Goal: Information Seeking & Learning: Find specific fact

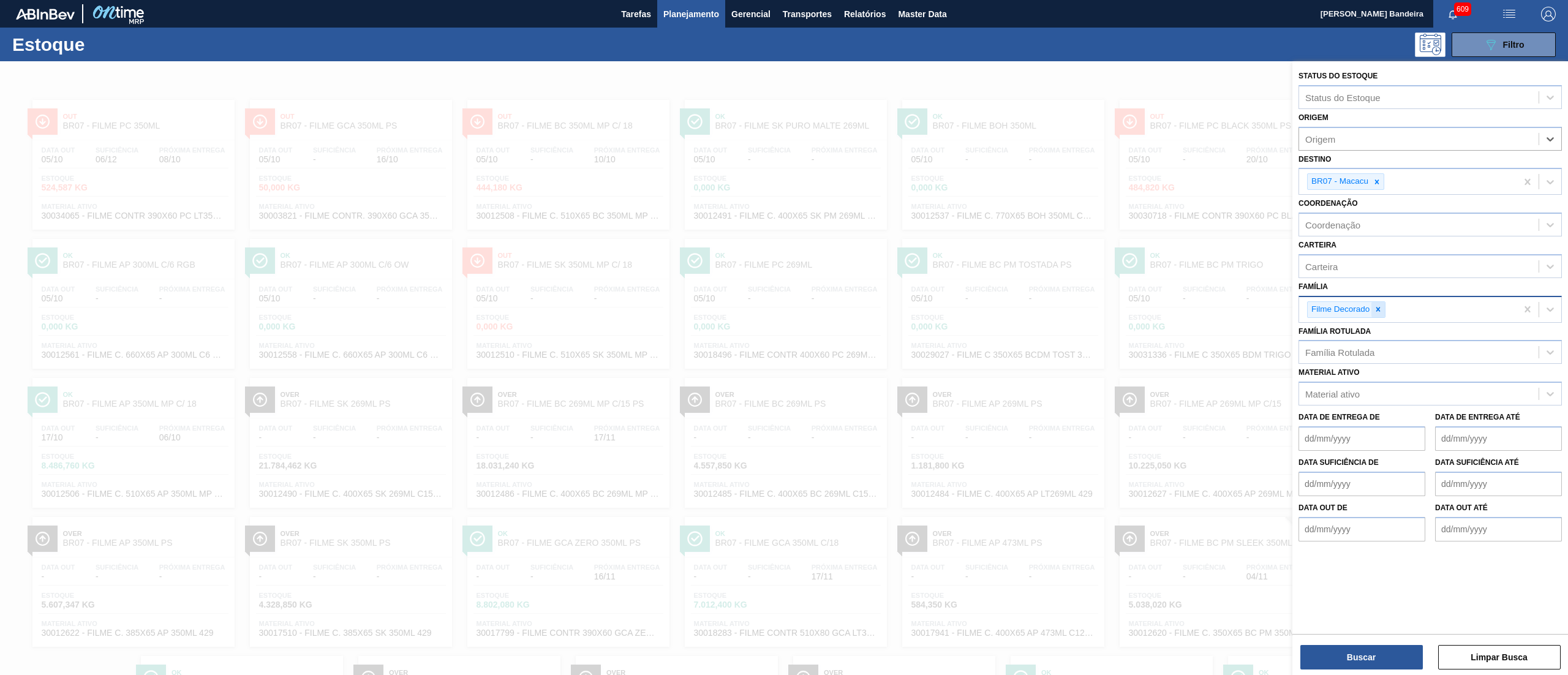
click at [1374, 307] on icon at bounding box center [1377, 309] width 8 height 8
type input "R"
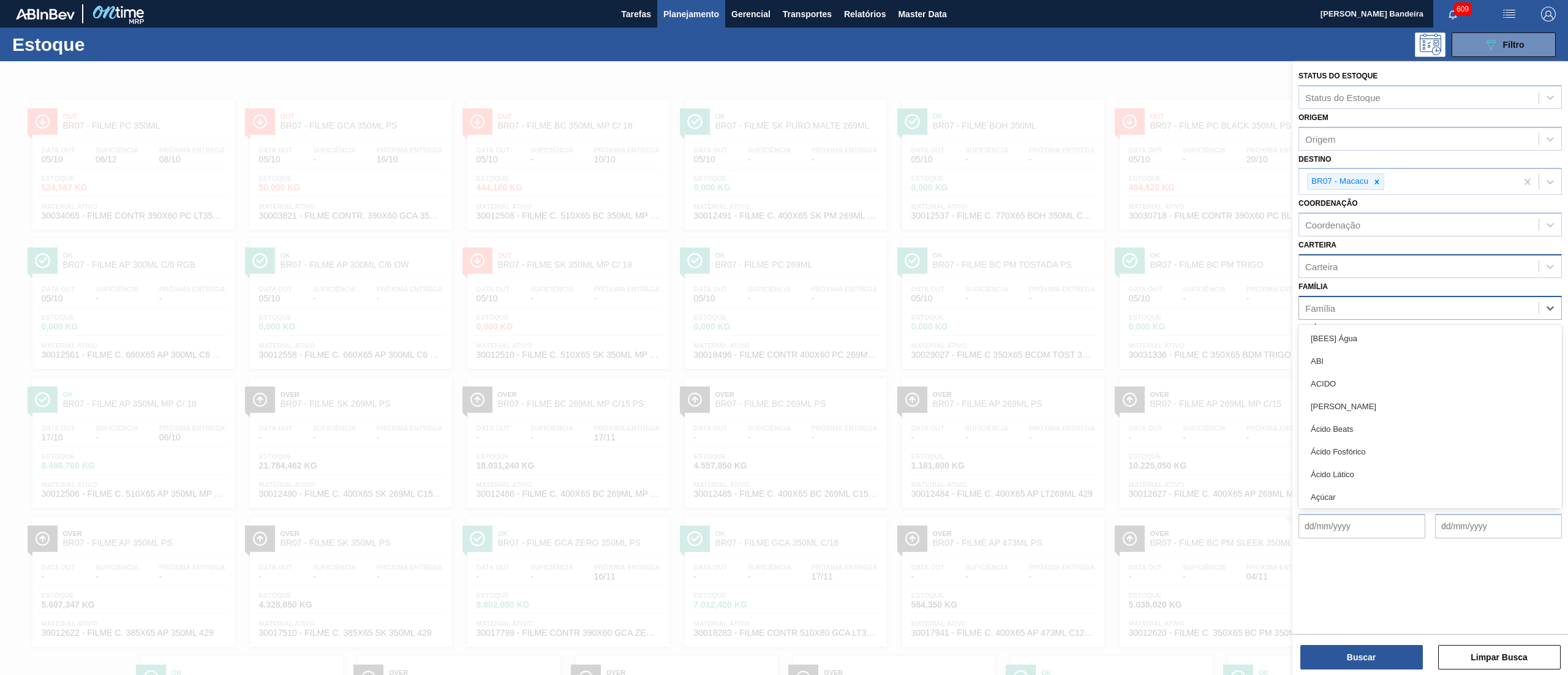
click at [1353, 267] on div "Carteira" at bounding box center [1419, 265] width 239 height 18
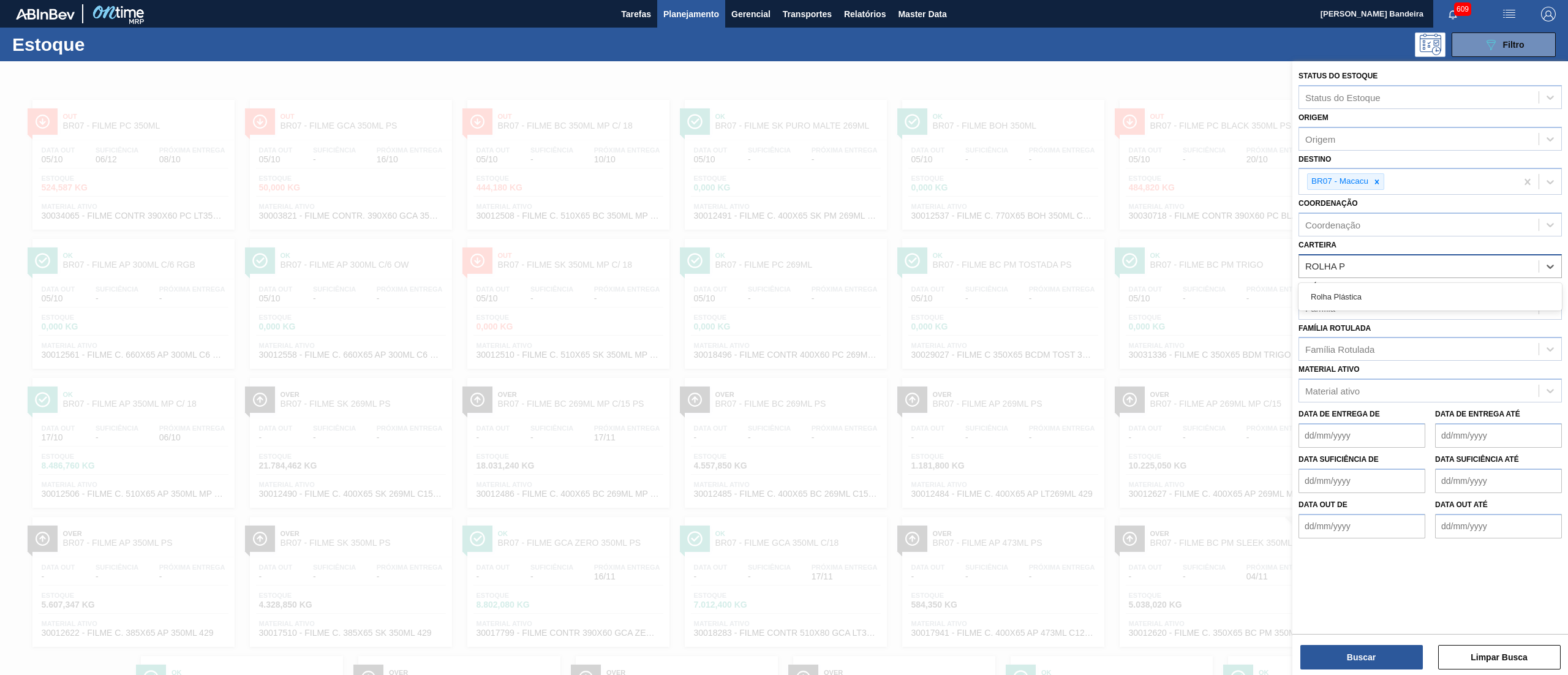
type input "ROLHA PL"
click at [1358, 295] on div "Rolha Plástica" at bounding box center [1430, 297] width 263 height 23
click at [1340, 658] on button "Buscar" at bounding box center [1361, 657] width 123 height 24
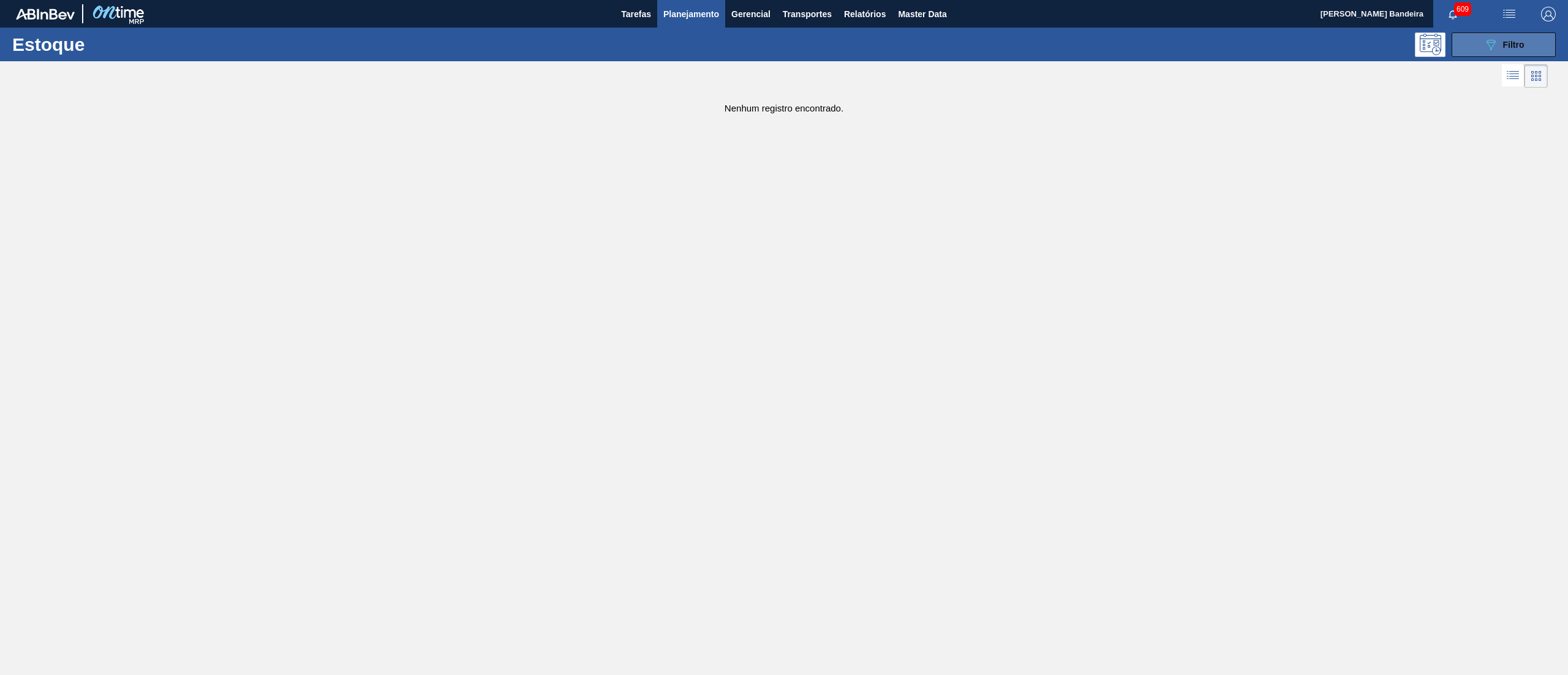
click at [1519, 40] on span "Filtro" at bounding box center [1514, 44] width 21 height 10
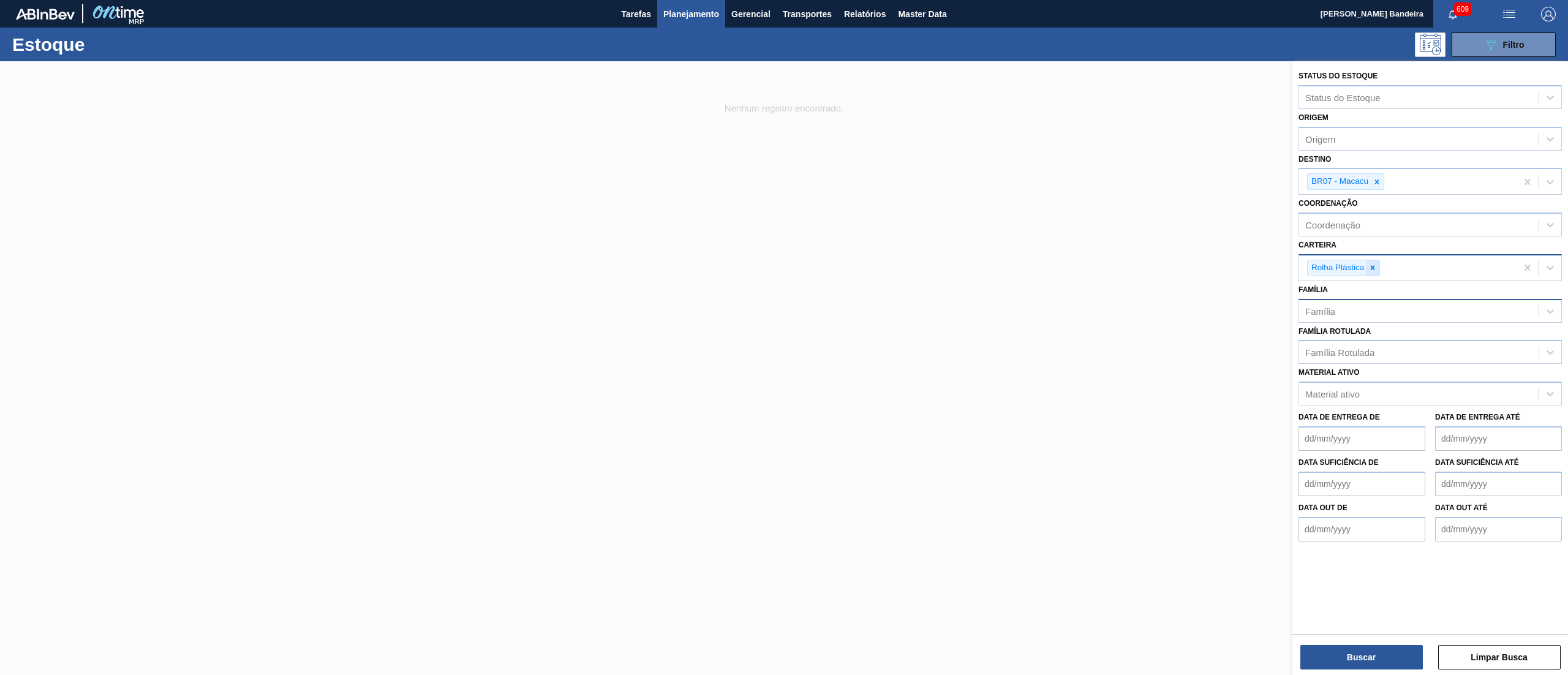
click at [1374, 261] on div at bounding box center [1373, 268] width 14 height 15
click at [1358, 309] on div "Família" at bounding box center [1419, 307] width 239 height 18
type input "ROLHA PL"
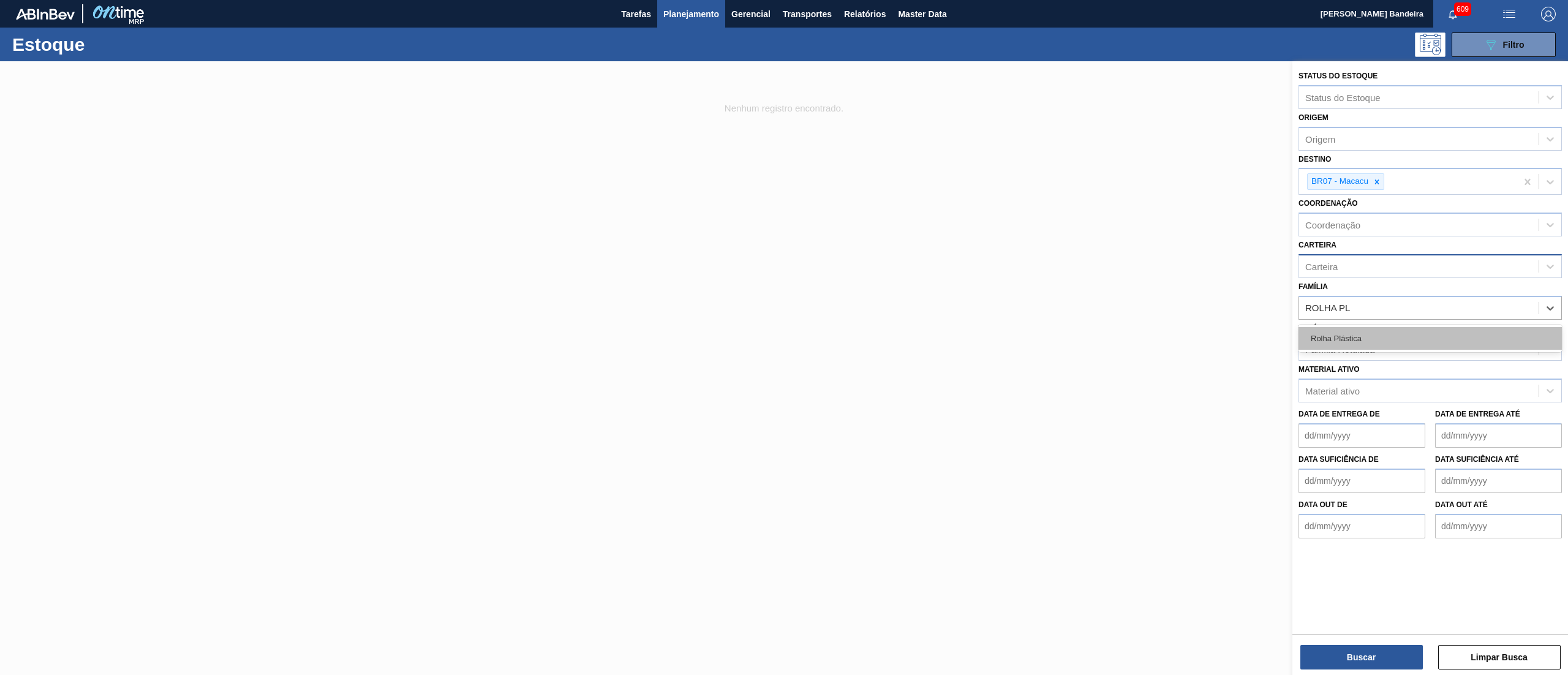
click at [1345, 336] on div "Rolha Plástica" at bounding box center [1430, 339] width 263 height 23
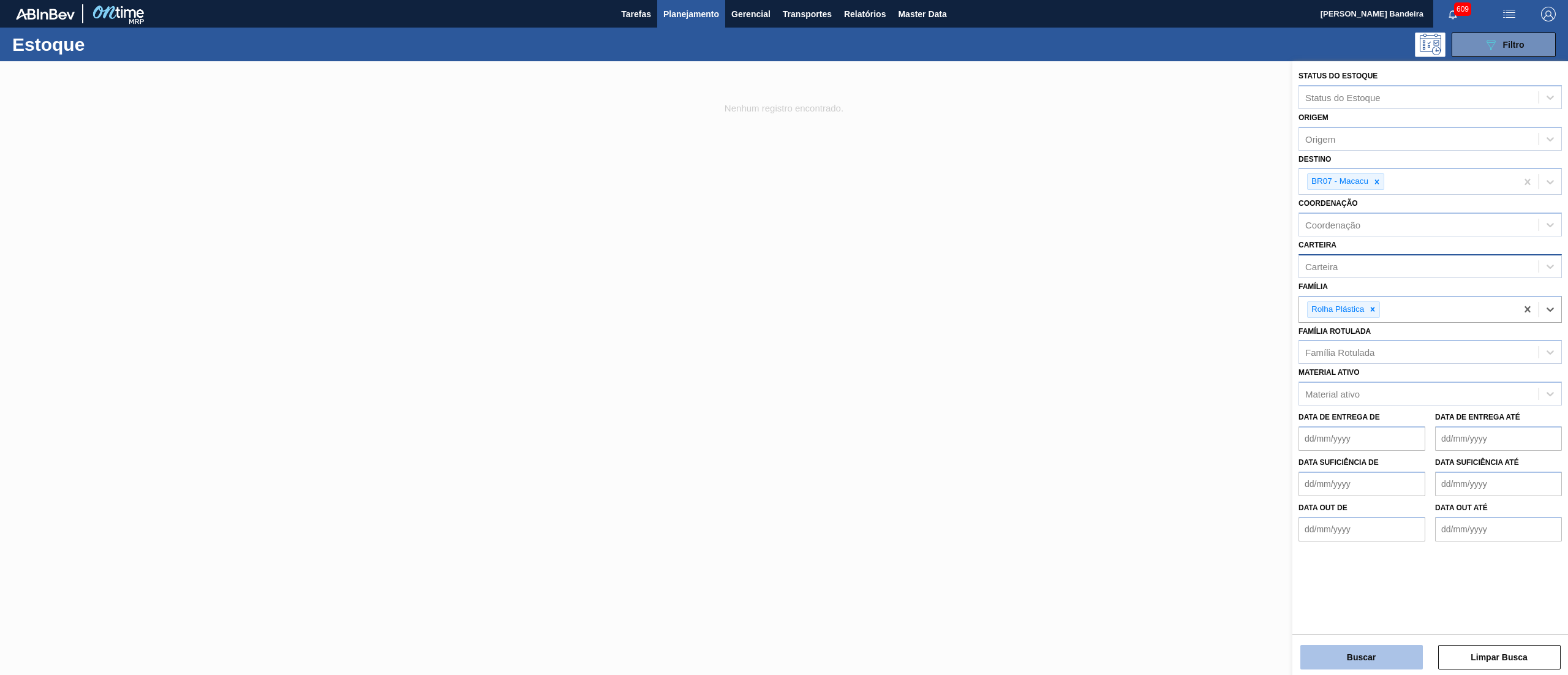
click at [1348, 661] on button "Buscar" at bounding box center [1361, 657] width 123 height 24
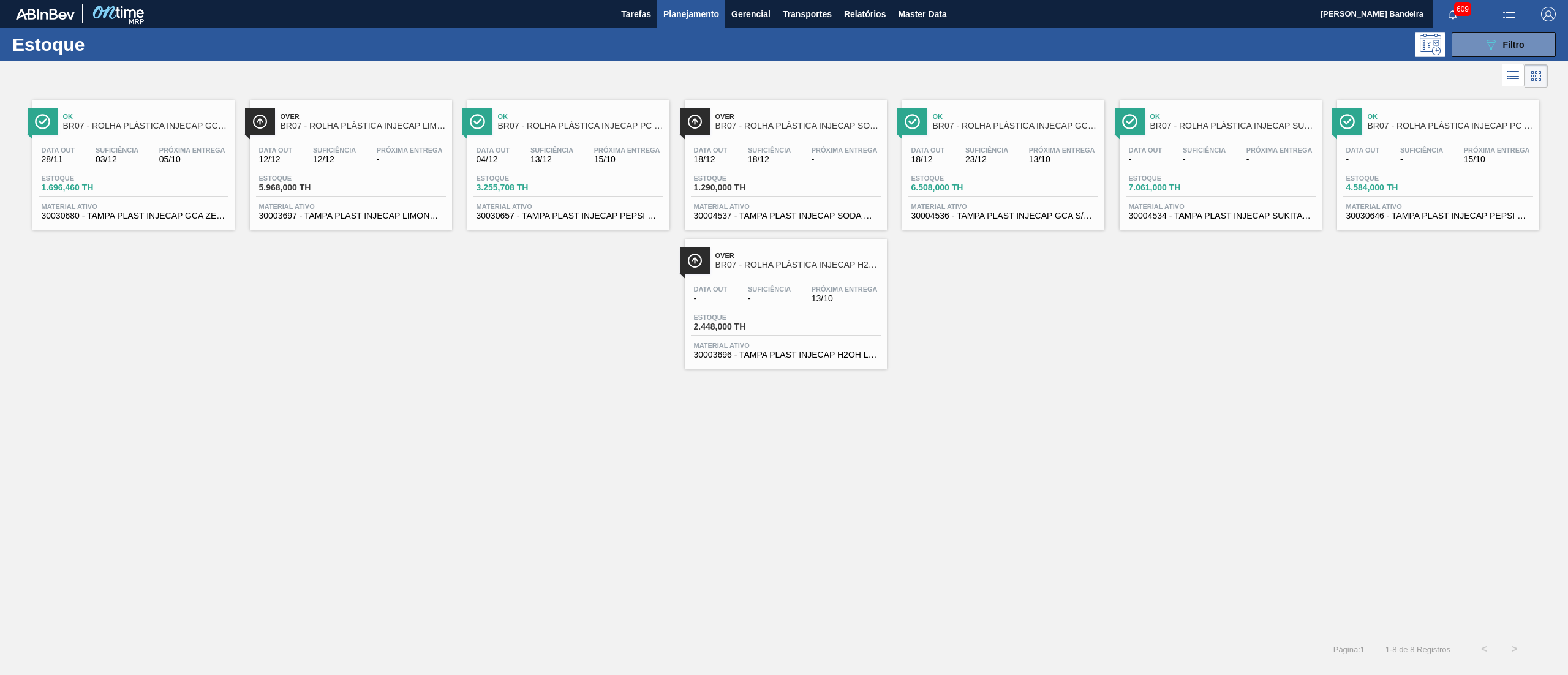
click at [538, 215] on span "30030657 - TAMPA PLAST INJECAP PEPSI NIV24" at bounding box center [568, 216] width 184 height 9
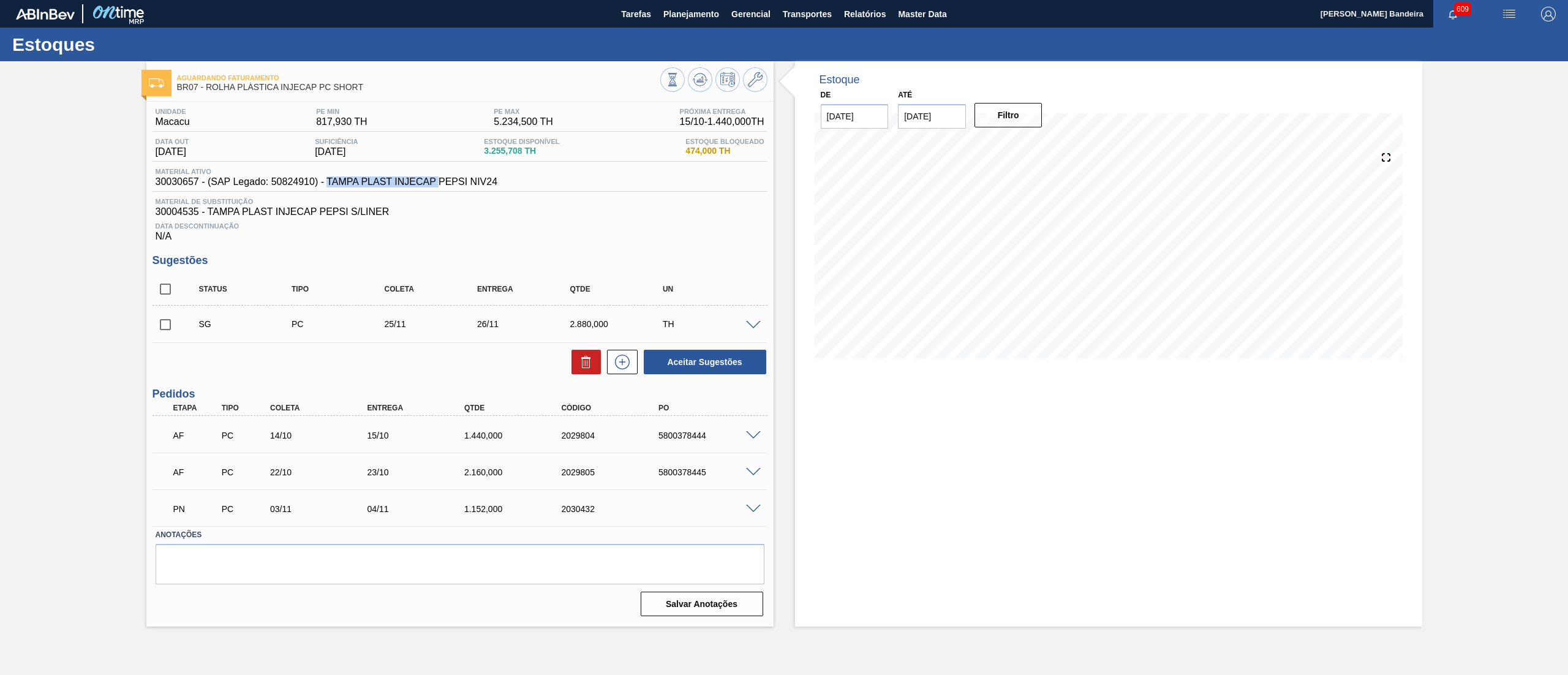
drag, startPoint x: 326, startPoint y: 185, endPoint x: 439, endPoint y: 191, distance: 113.2
click at [439, 191] on div "Material ativo 30030657 - (SAP Legado: 50824910) - TAMPA PLAST INJECAP PEPSI NI…" at bounding box center [460, 179] width 615 height 24
copy span "TAMPA PLAST INJECAP"
click at [753, 98] on div "Aguardando Faturamento BR07 - ROLHA PLÁSTICA INJECAP PC SHORT Unidade Macacu PE…" at bounding box center [460, 343] width 627 height 565
click at [753, 82] on icon at bounding box center [755, 79] width 14 height 14
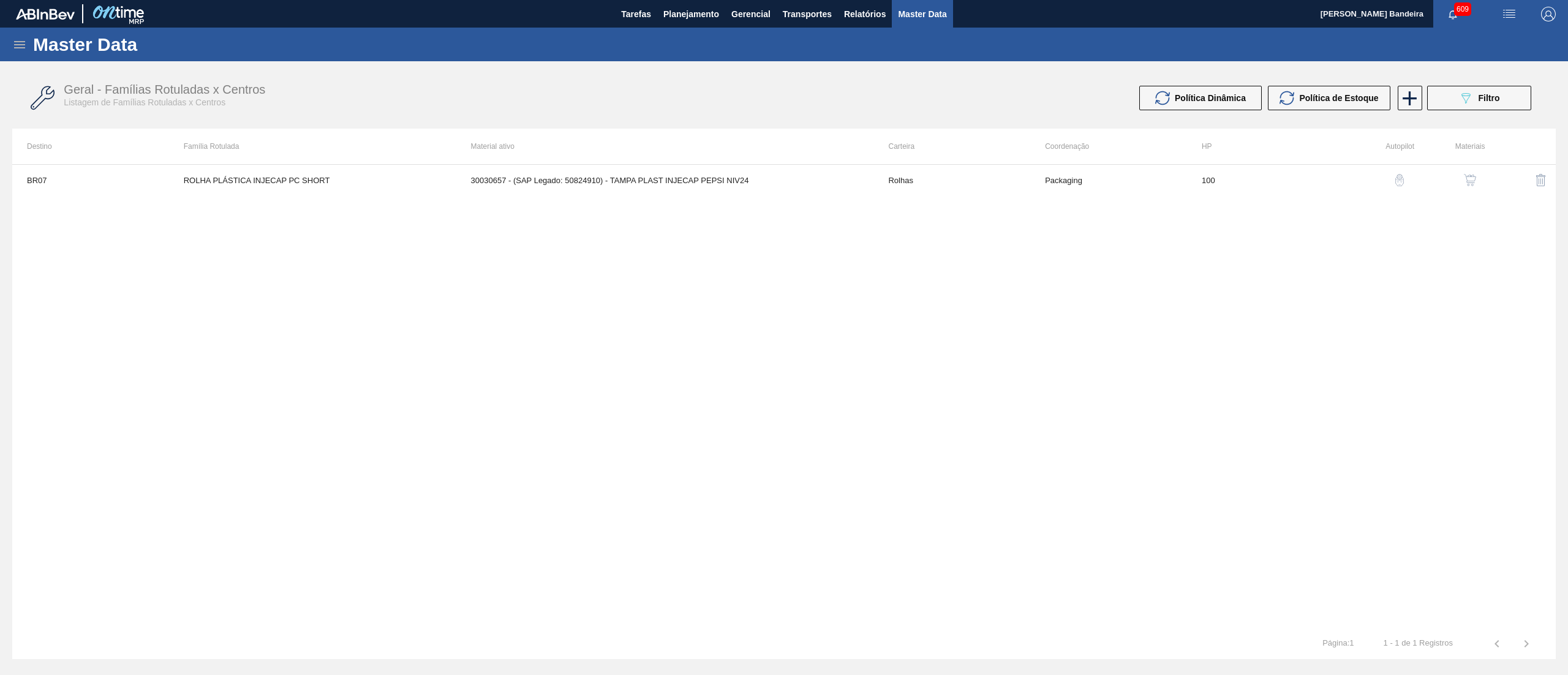
click at [1473, 181] on img "button" at bounding box center [1470, 180] width 12 height 12
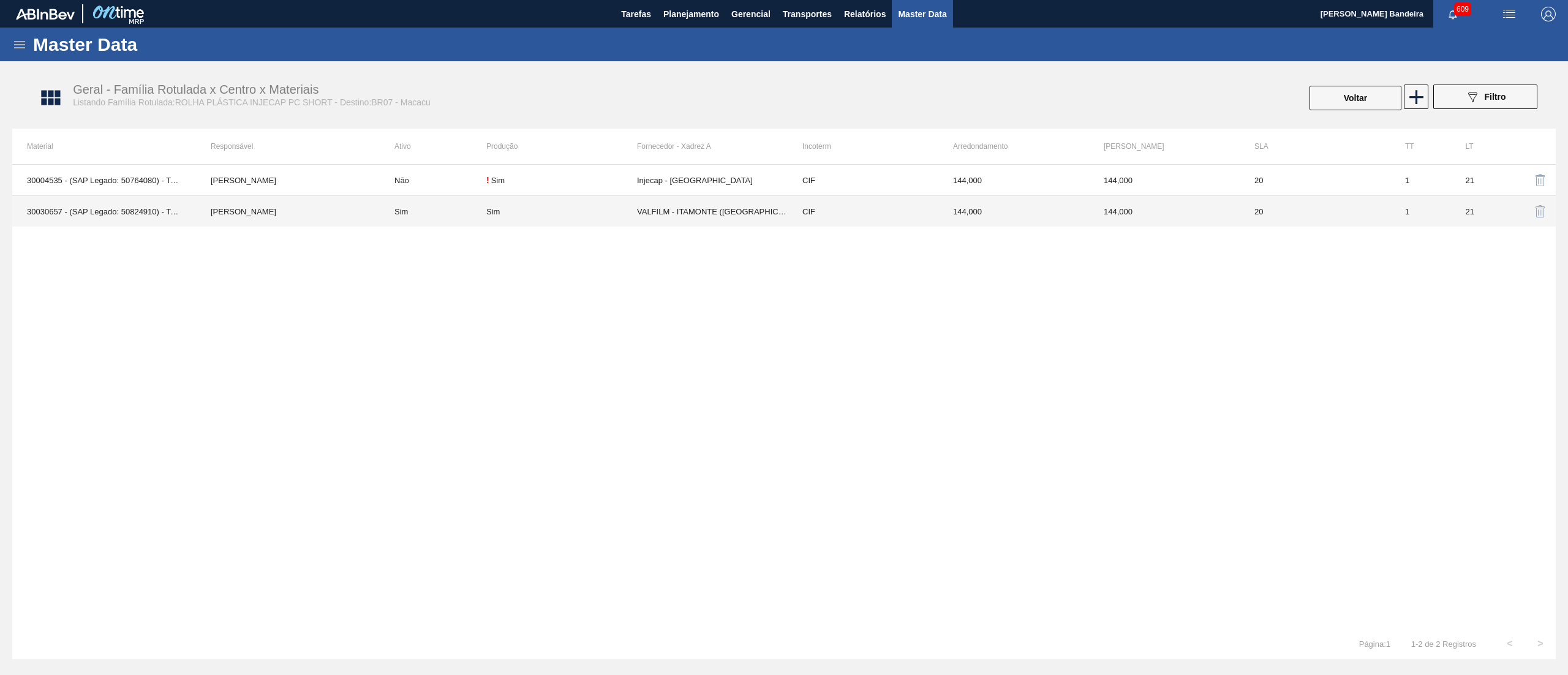
click at [702, 207] on td "VALFILM - ITAMONTE ([GEOGRAPHIC_DATA])" at bounding box center [712, 211] width 151 height 31
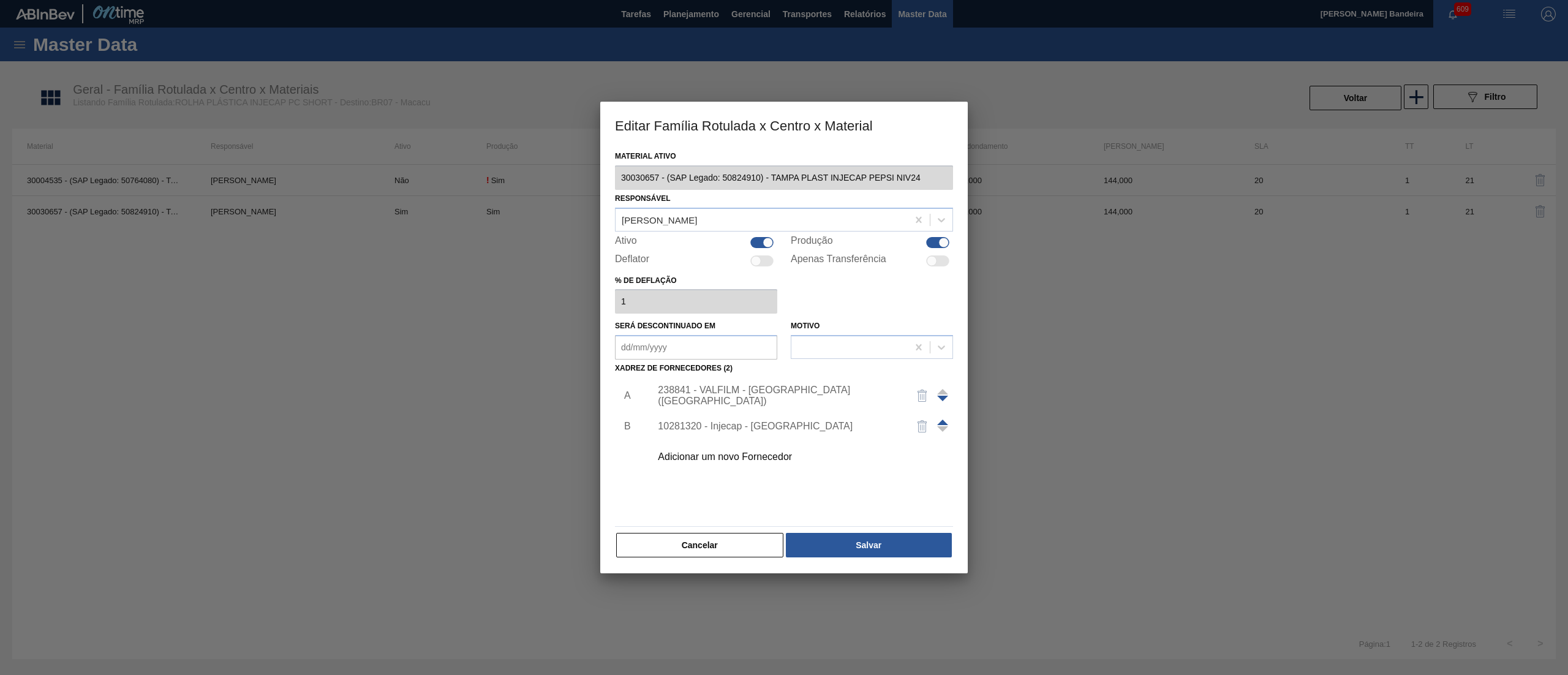
click at [694, 396] on div "238841 - VALFILM - [GEOGRAPHIC_DATA] ([GEOGRAPHIC_DATA])" at bounding box center [778, 395] width 240 height 22
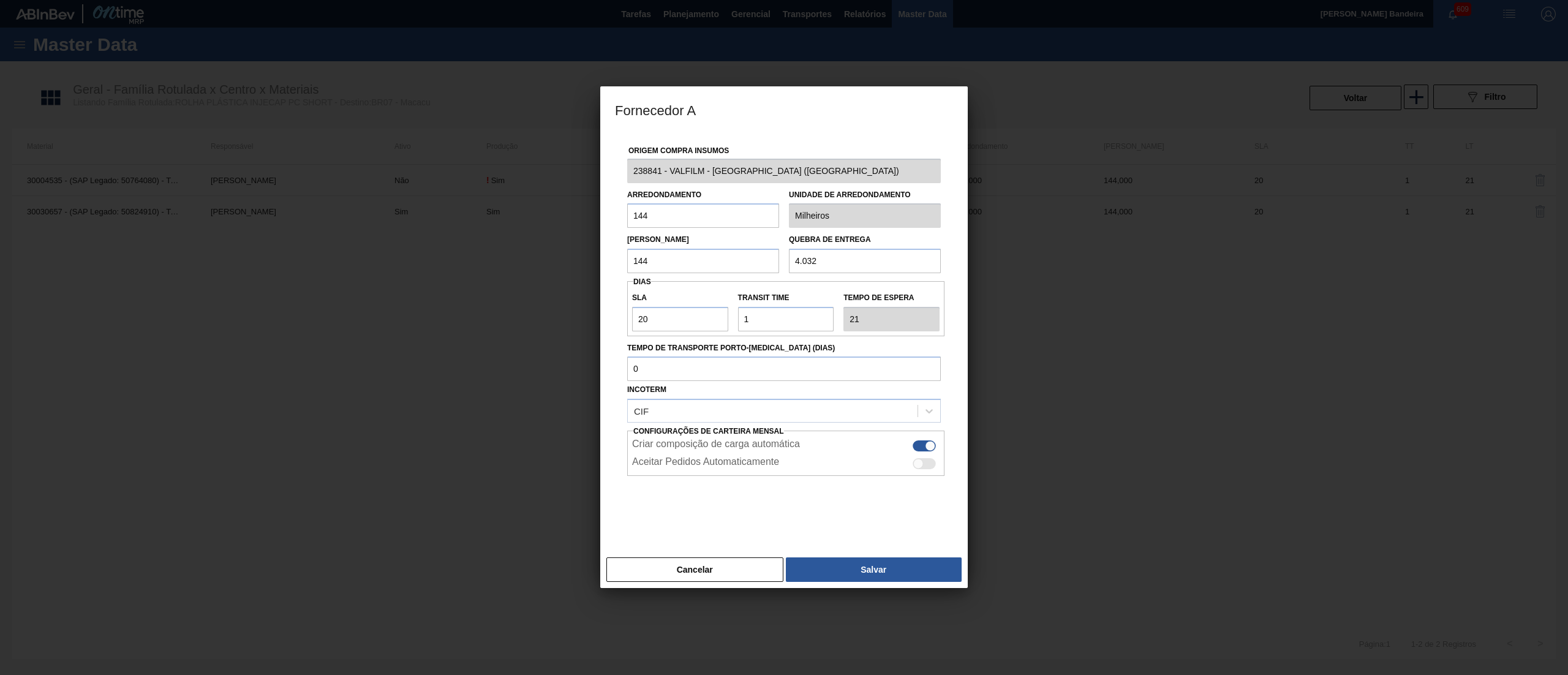
click at [490, 173] on div "Fornecedor A Origem Compra Insumos 238841 - VALFILM - [GEOGRAPHIC_DATA] ([GEOGR…" at bounding box center [784, 337] width 1568 height 675
click at [743, 565] on button "Cancelar" at bounding box center [695, 570] width 177 height 24
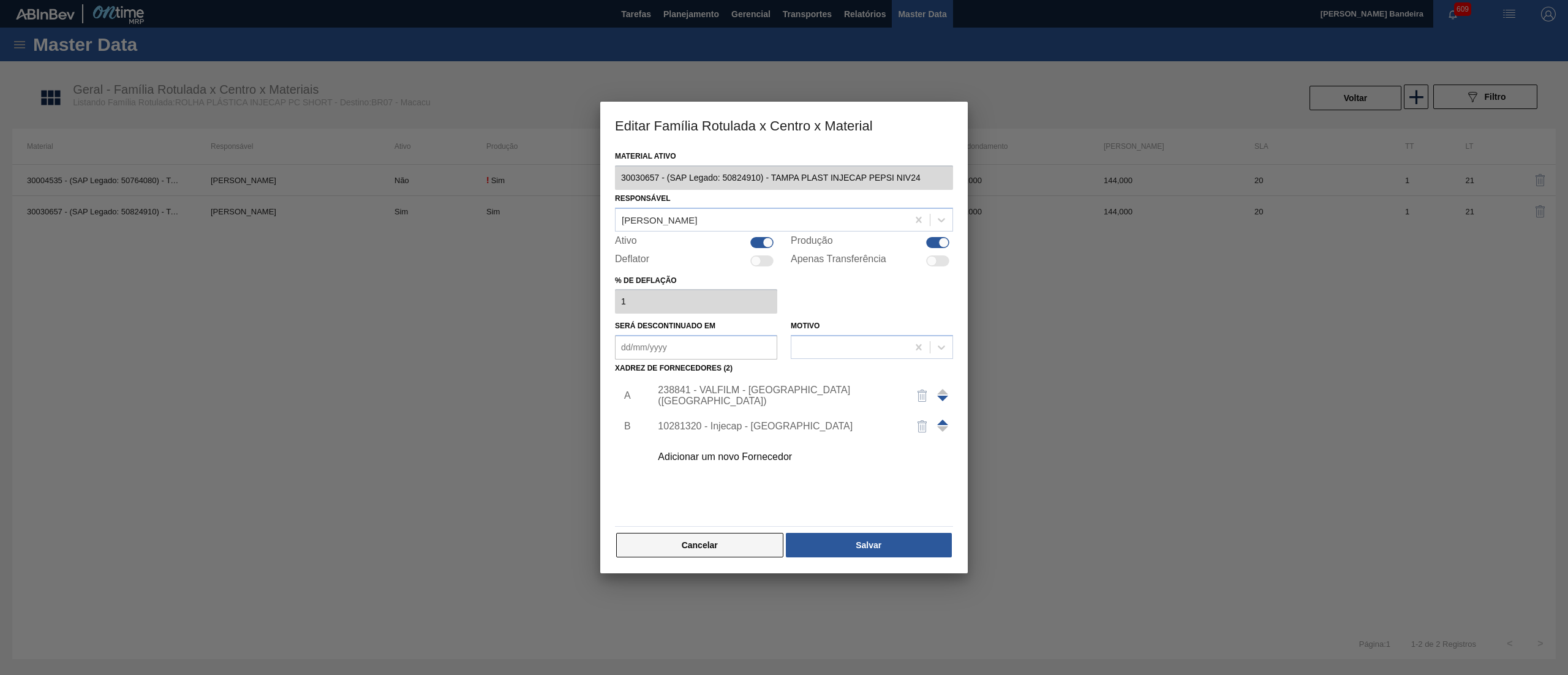
click at [750, 553] on button "Cancelar" at bounding box center [699, 545] width 167 height 24
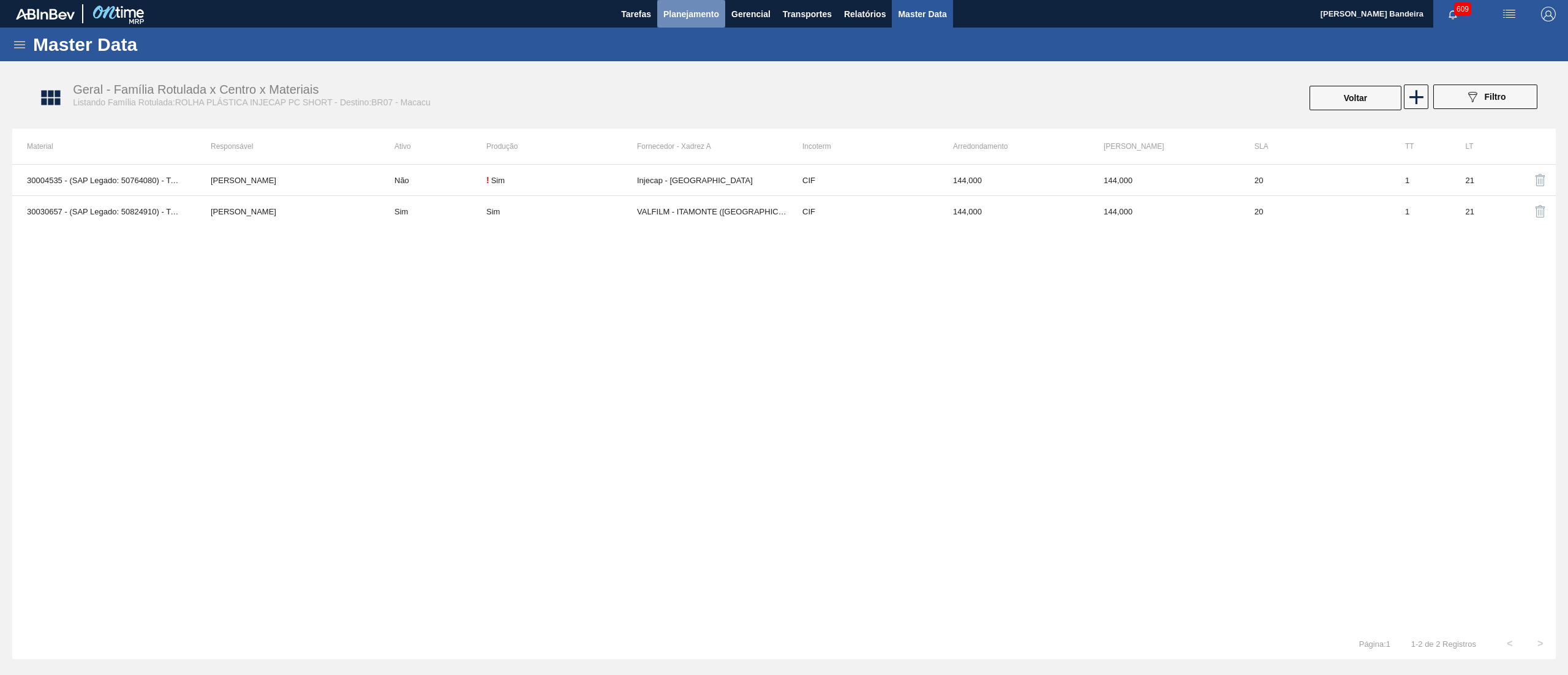
click at [687, 11] on span "Planejamento" at bounding box center [691, 14] width 56 height 14
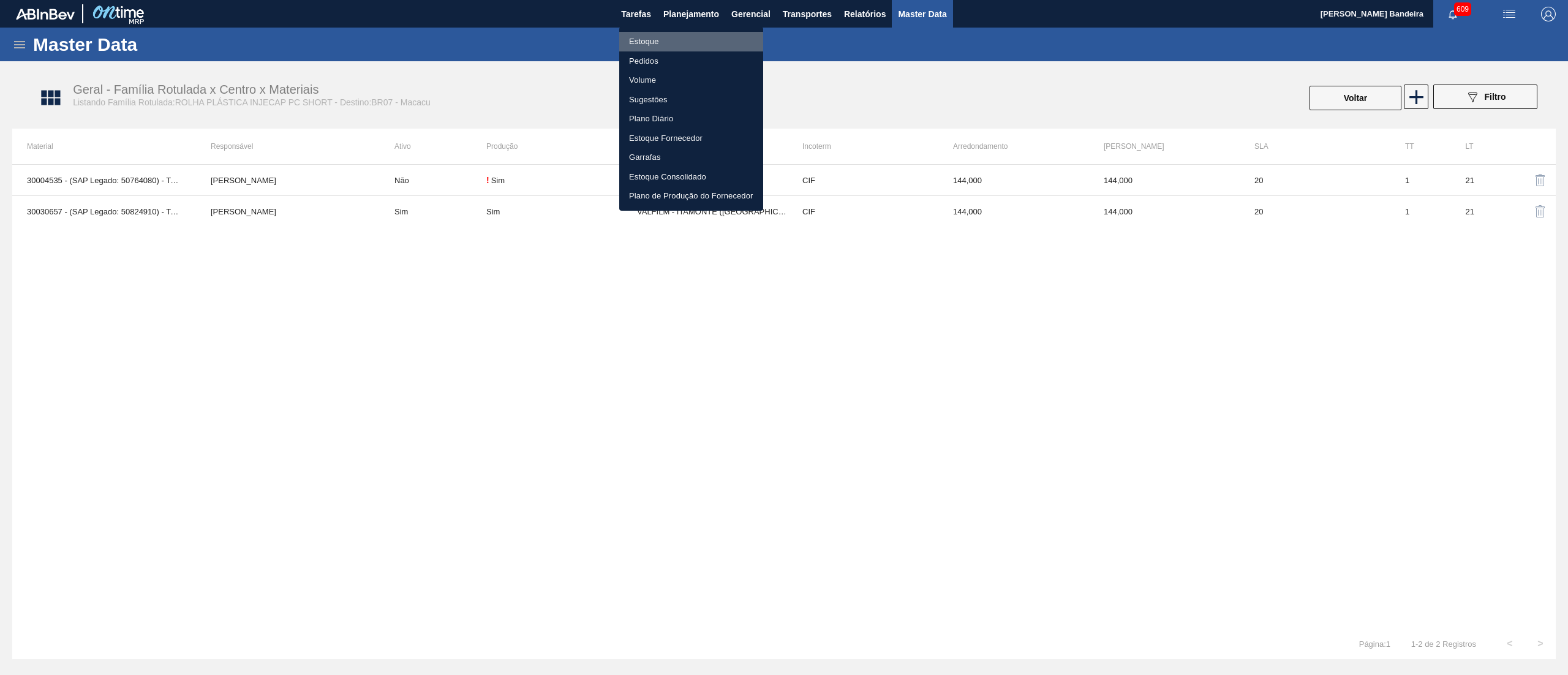
click at [685, 34] on li "Estoque" at bounding box center [691, 42] width 144 height 20
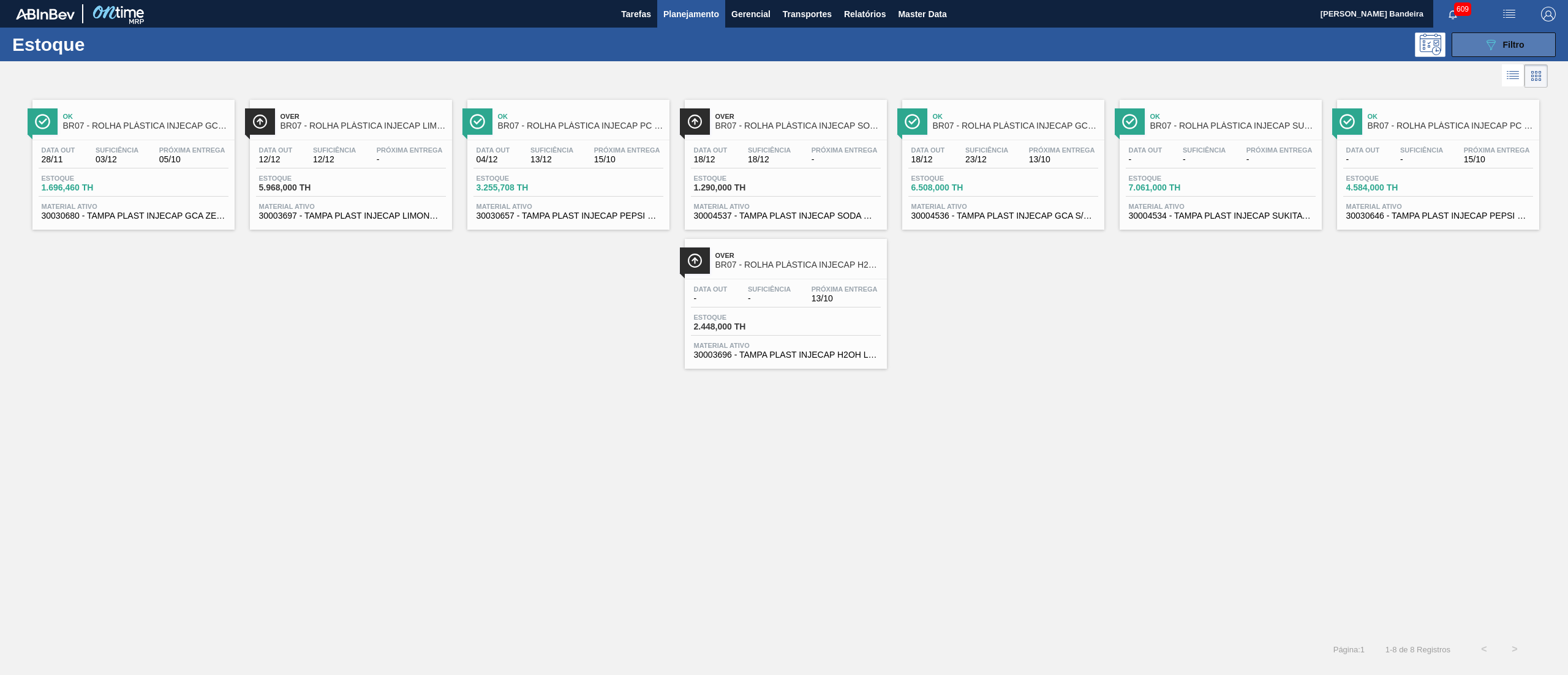
click at [1503, 43] on span "Filtro" at bounding box center [1514, 44] width 21 height 10
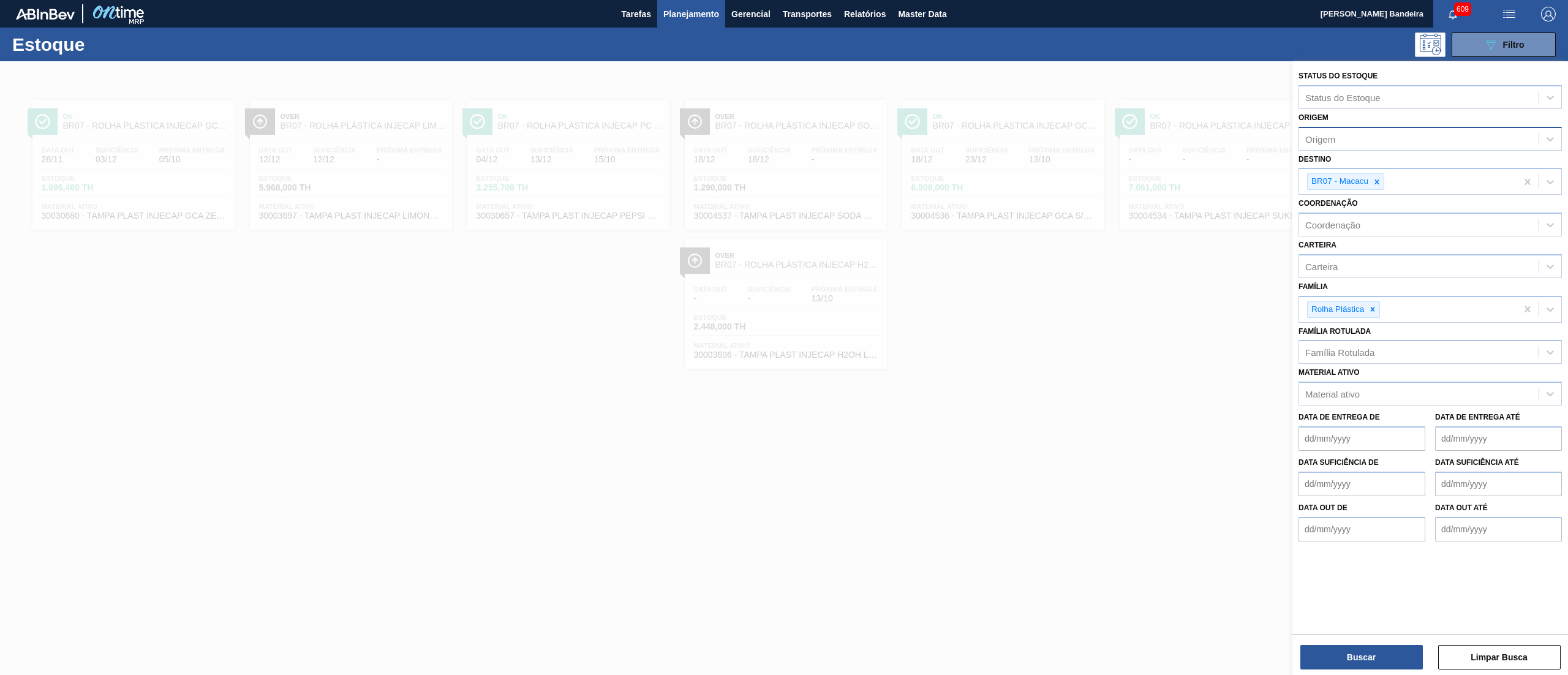
click at [1361, 144] on div "Origem" at bounding box center [1419, 138] width 239 height 18
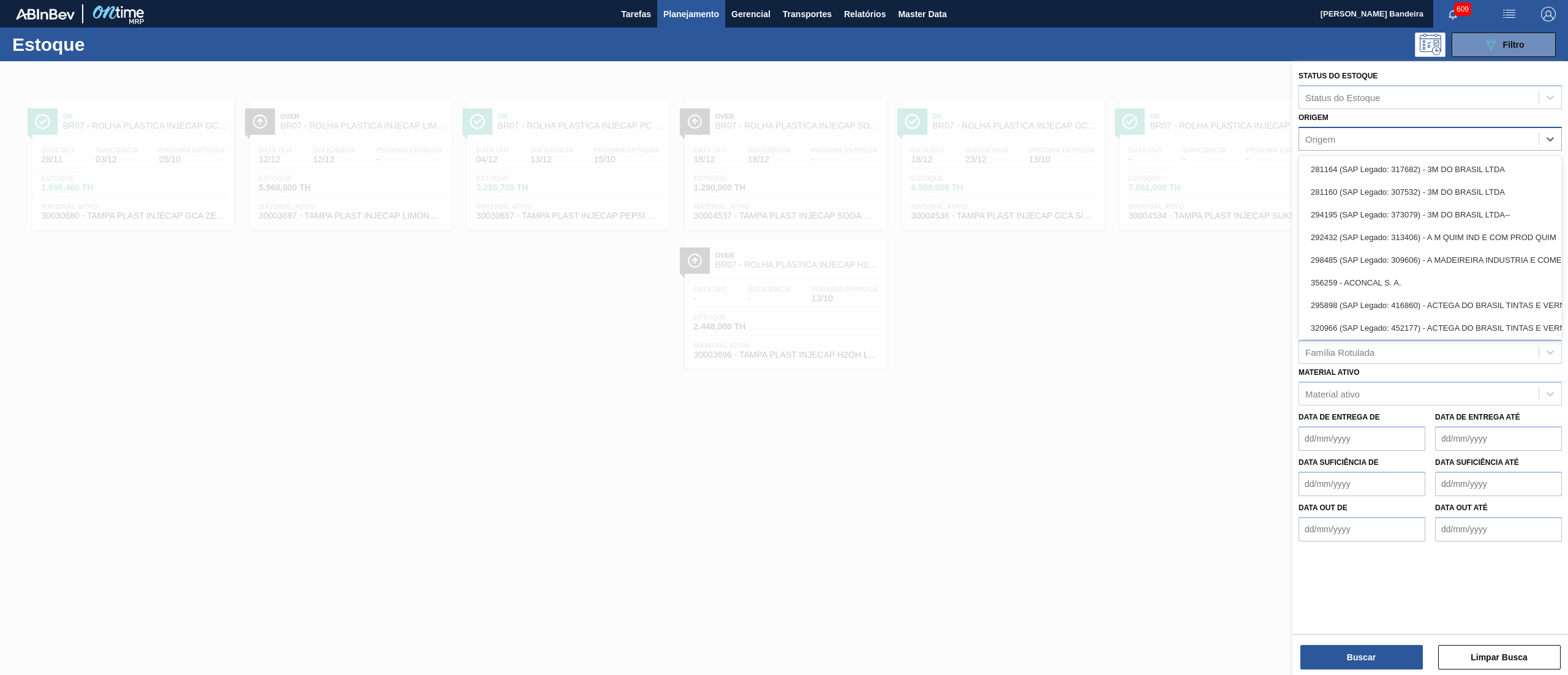
paste input "238841"
type input "238841"
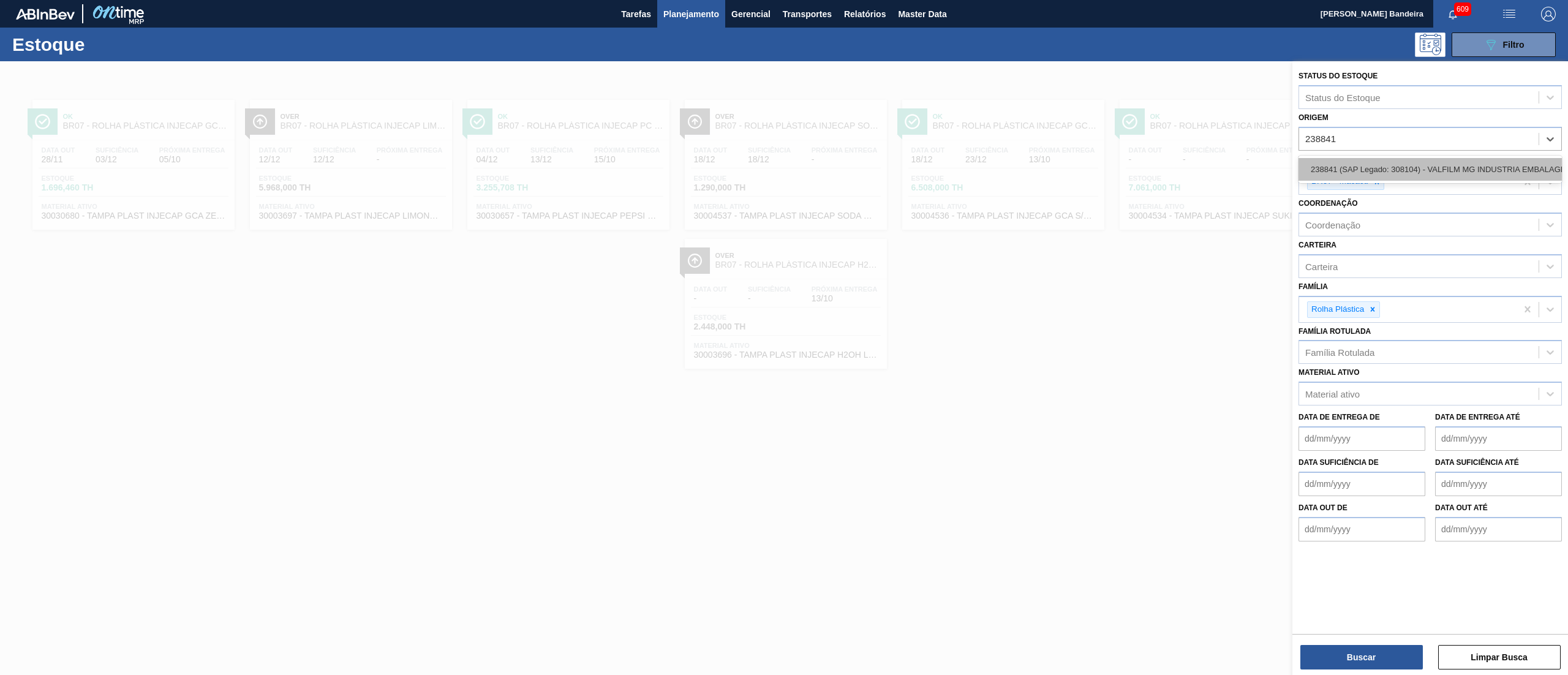
click at [1370, 166] on div "238841 (SAP Legado: 308104) - VALFILM MG INDUSTRIA EMBALAGENS" at bounding box center [1430, 169] width 263 height 23
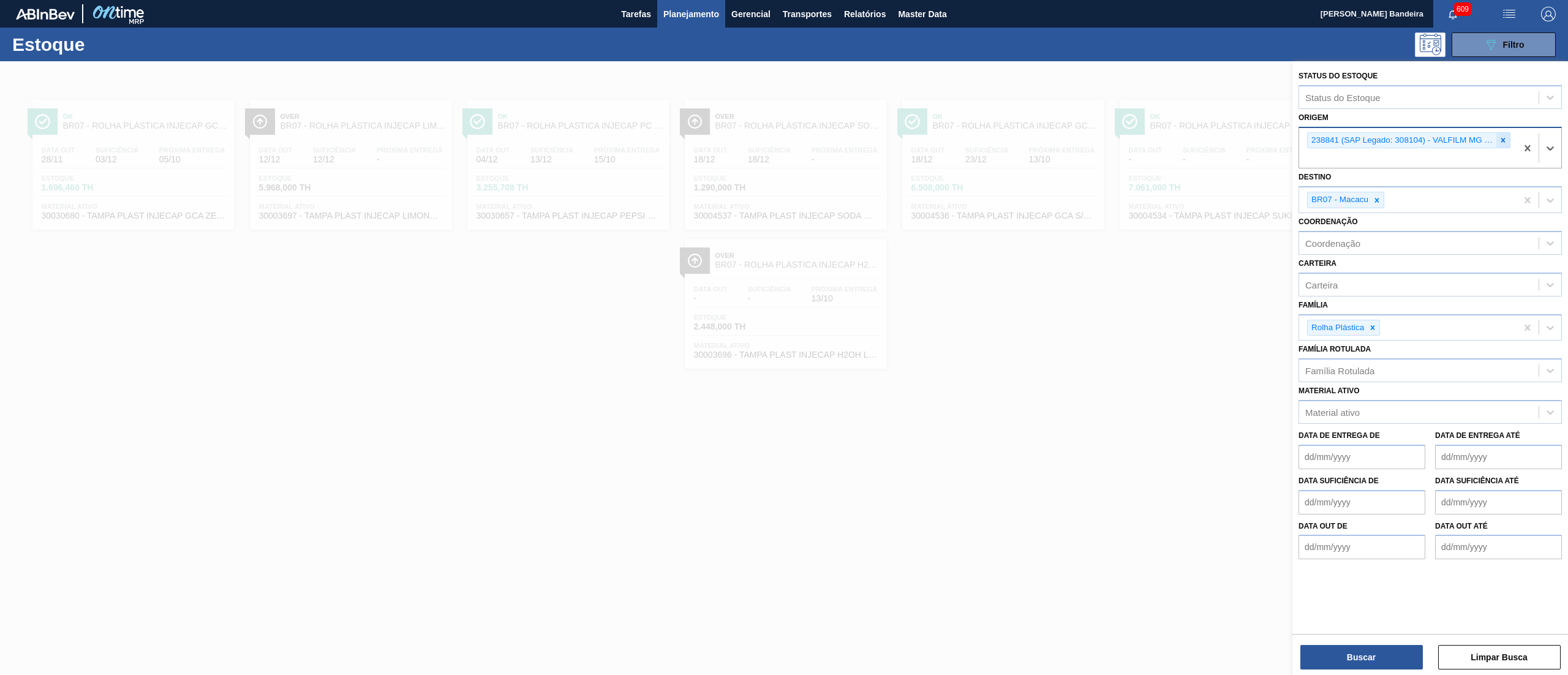
click at [1496, 145] on div at bounding box center [1503, 140] width 14 height 15
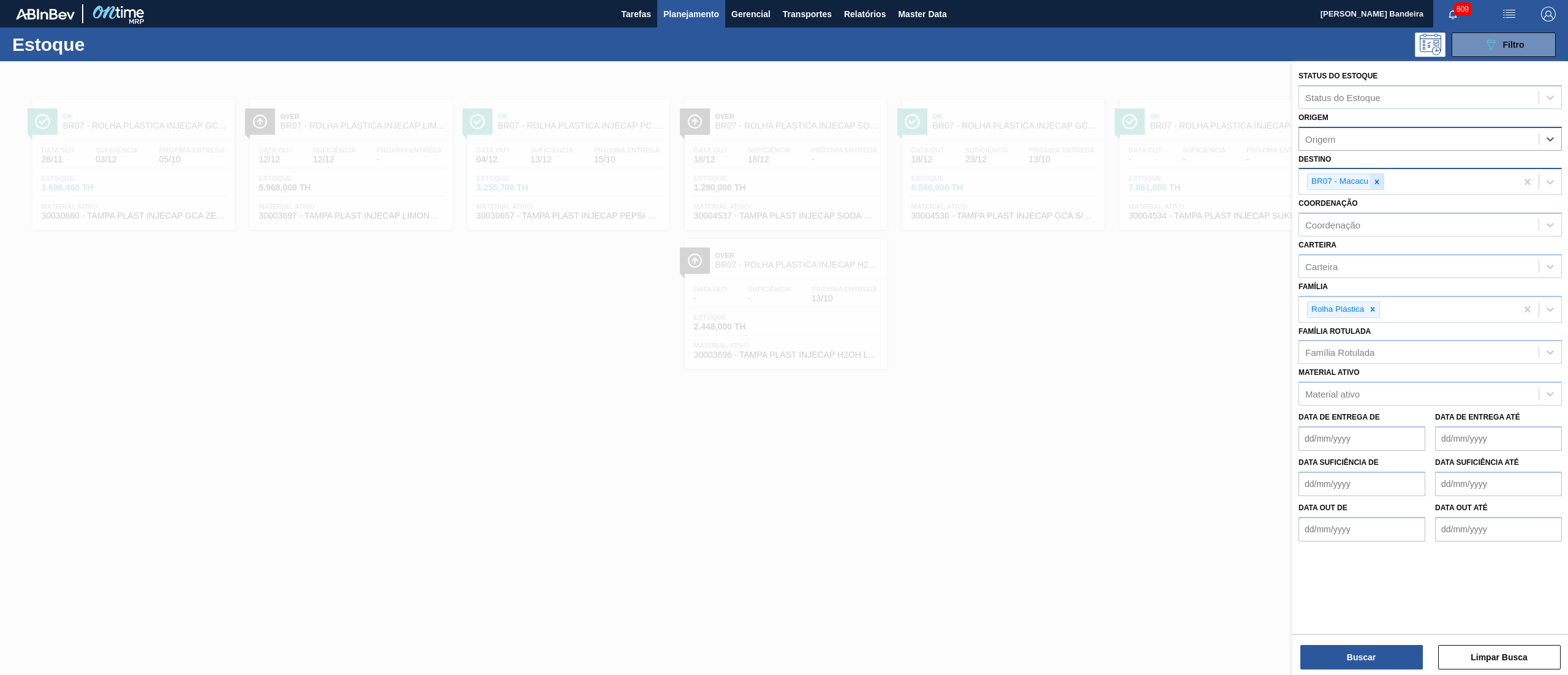
click at [1382, 182] on div at bounding box center [1377, 182] width 14 height 15
type input "22"
click at [1374, 210] on div "BR22 - Viamão" at bounding box center [1430, 211] width 263 height 23
click at [1367, 313] on div at bounding box center [1373, 310] width 14 height 15
type input "FILME D"
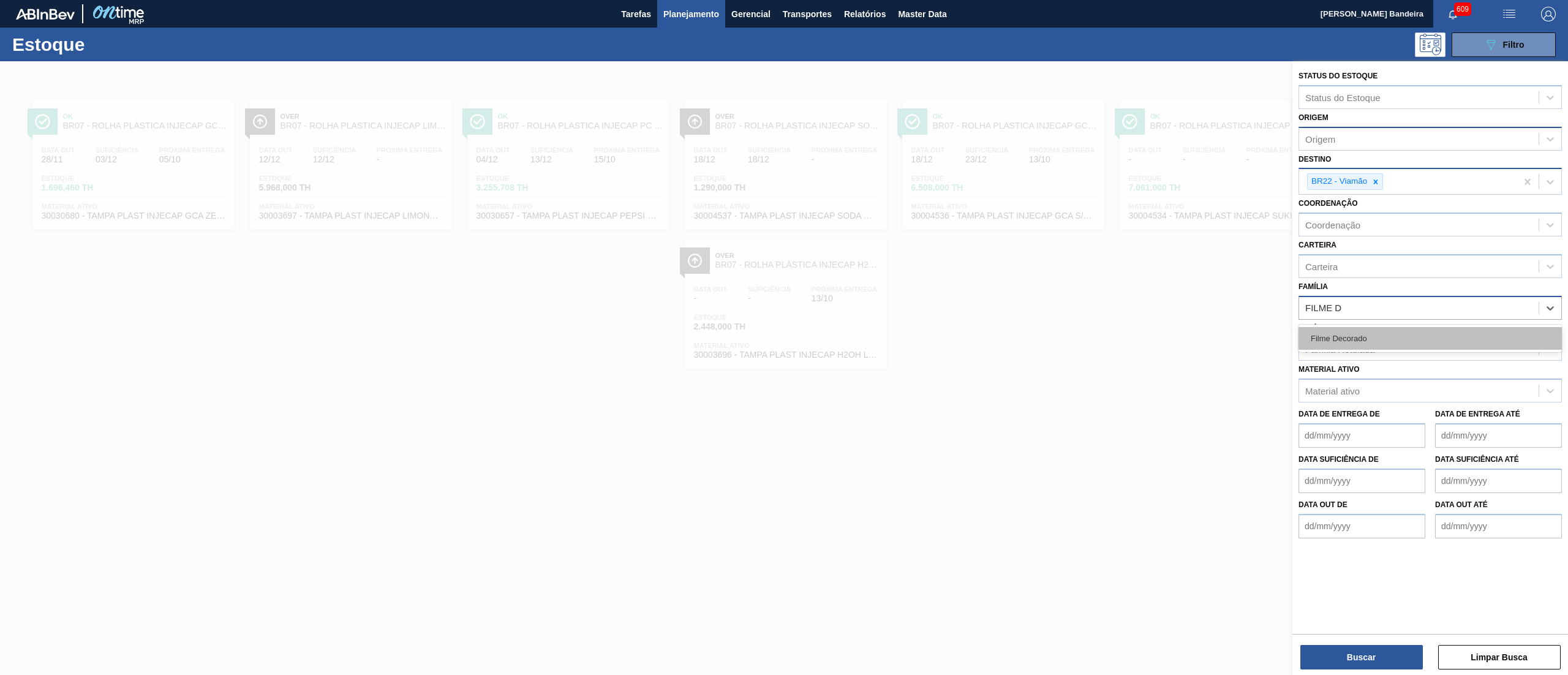
click at [1378, 335] on div "Filme Decorado" at bounding box center [1430, 339] width 263 height 23
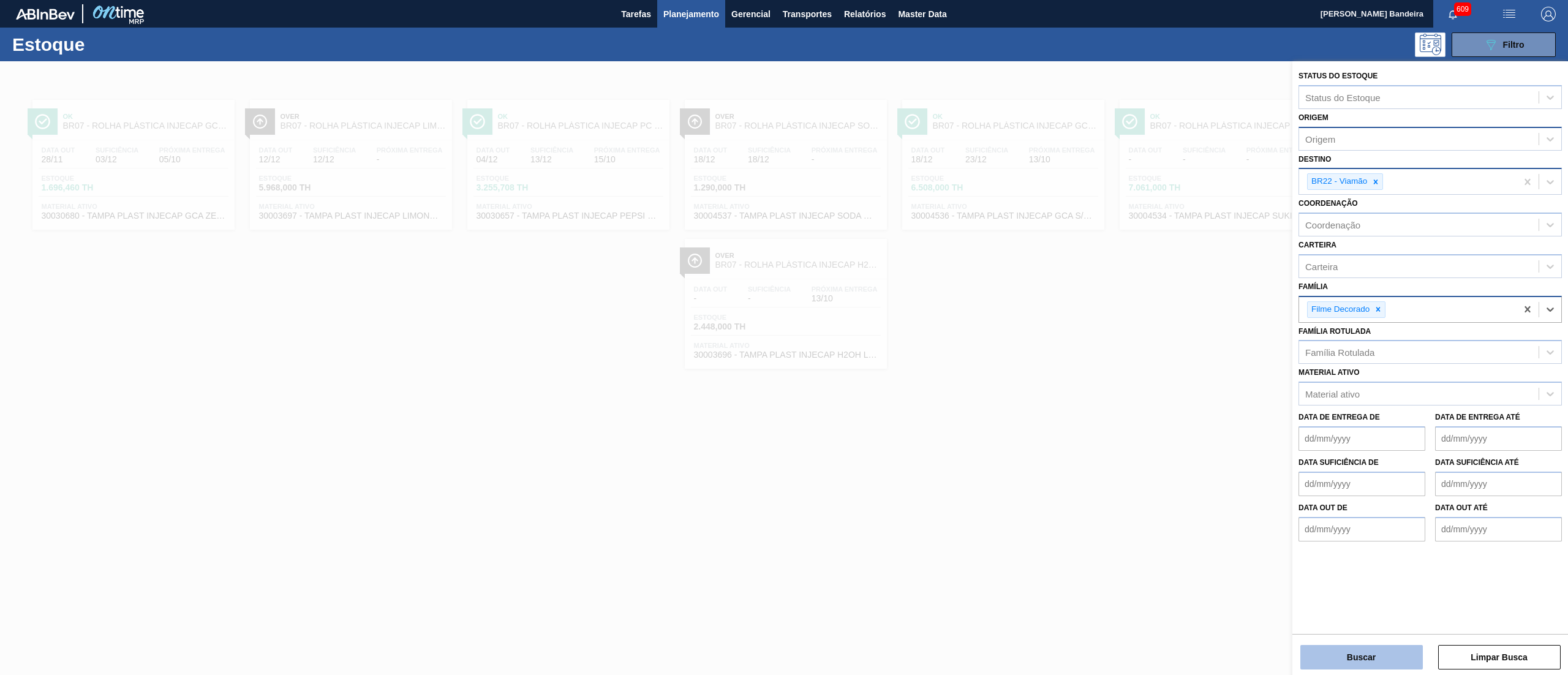
click at [1338, 658] on button "Buscar" at bounding box center [1361, 657] width 123 height 24
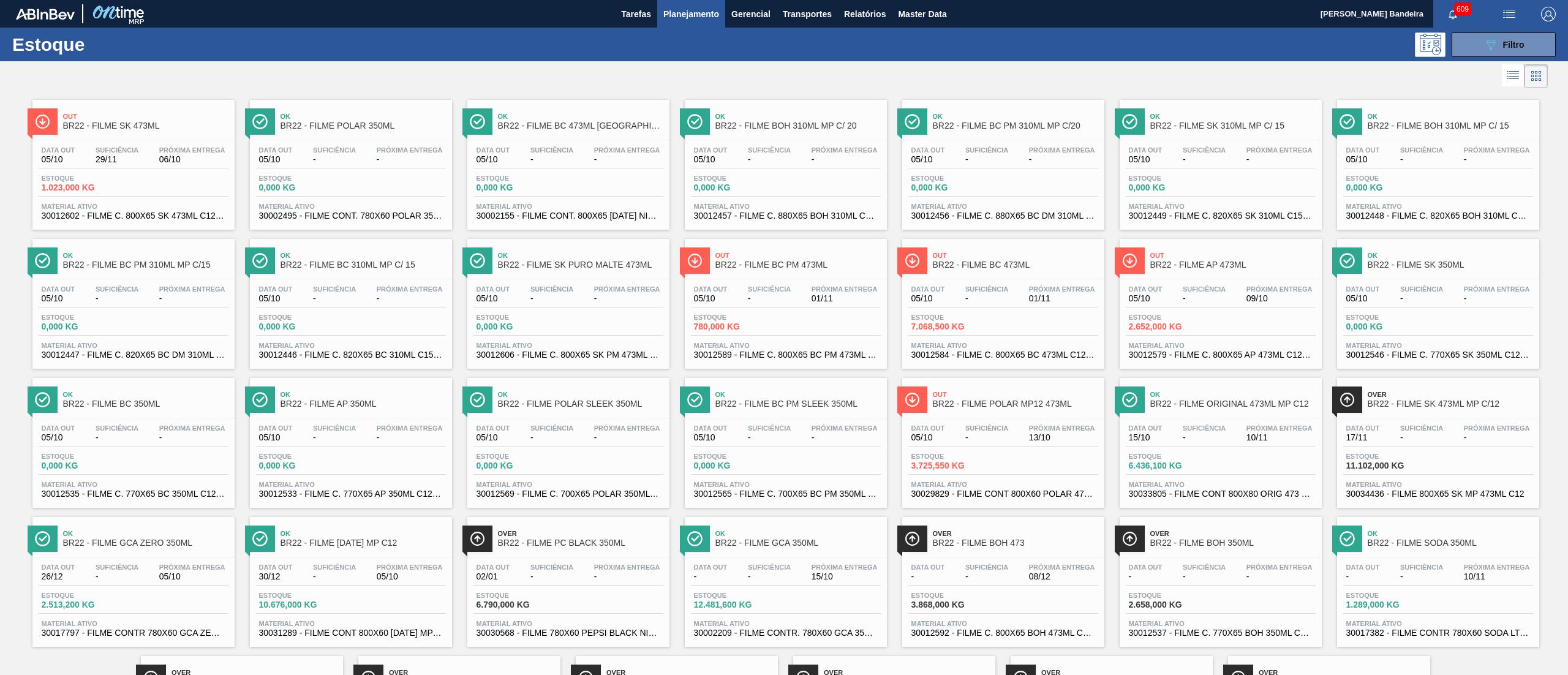
scroll to position [143, 0]
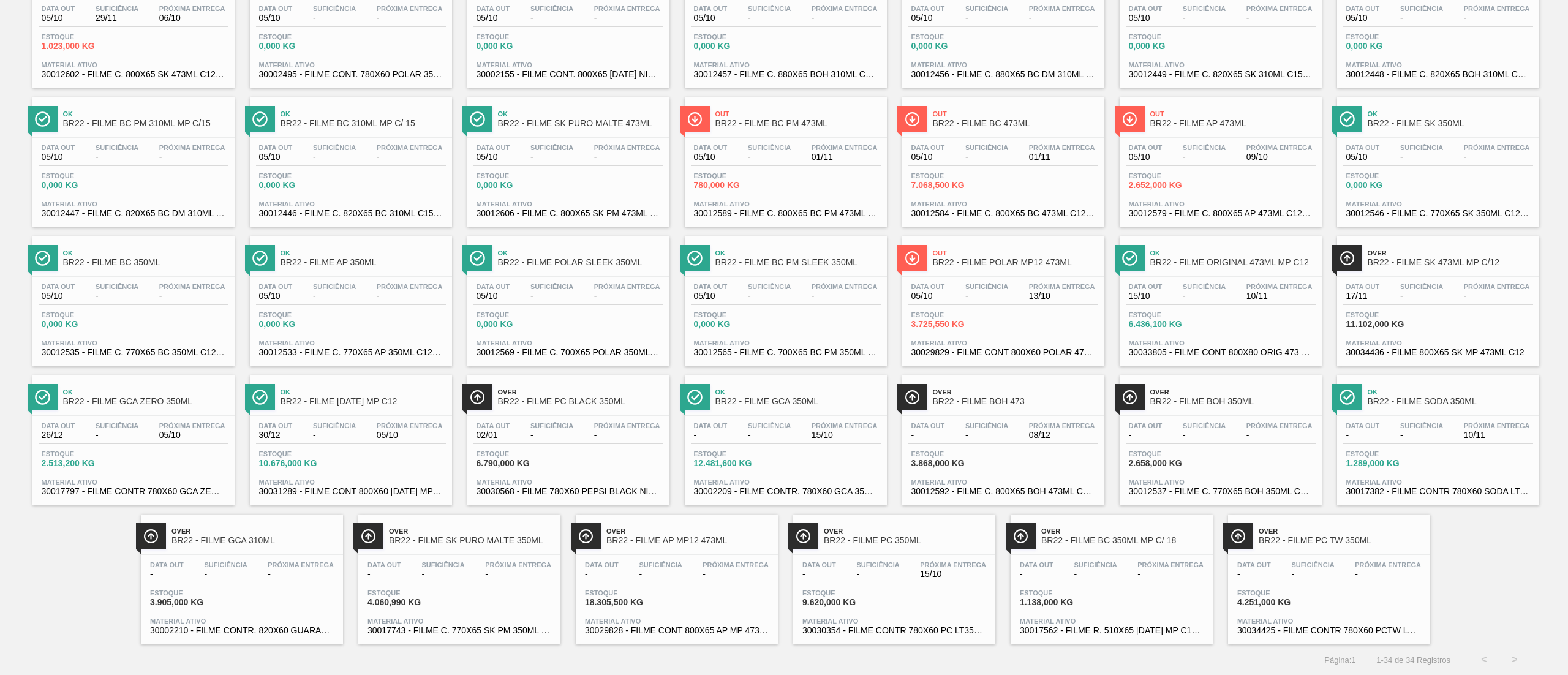
click at [741, 494] on span "30002209 - FILME CONTR. 780X60 GCA 350ML NIV22" at bounding box center [786, 491] width 184 height 9
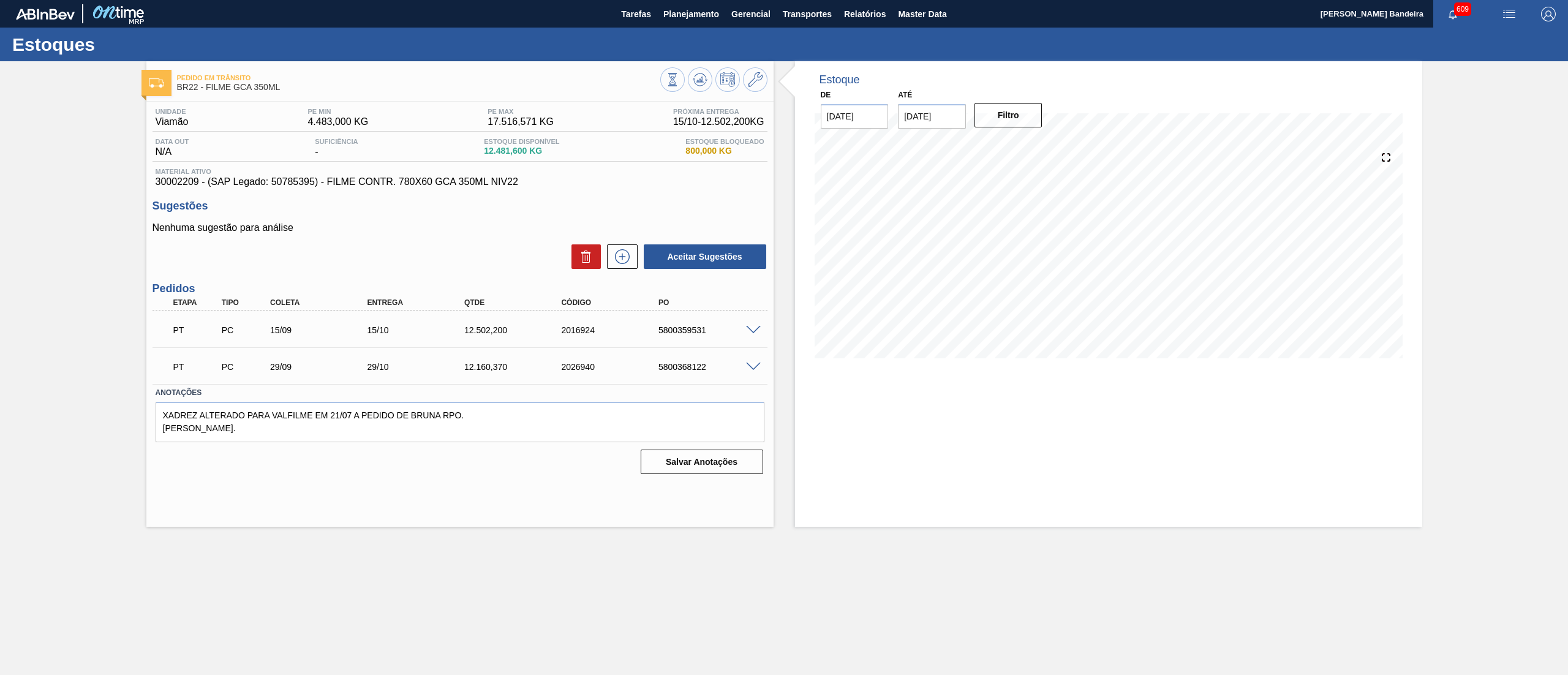
click at [751, 333] on span at bounding box center [753, 330] width 14 height 9
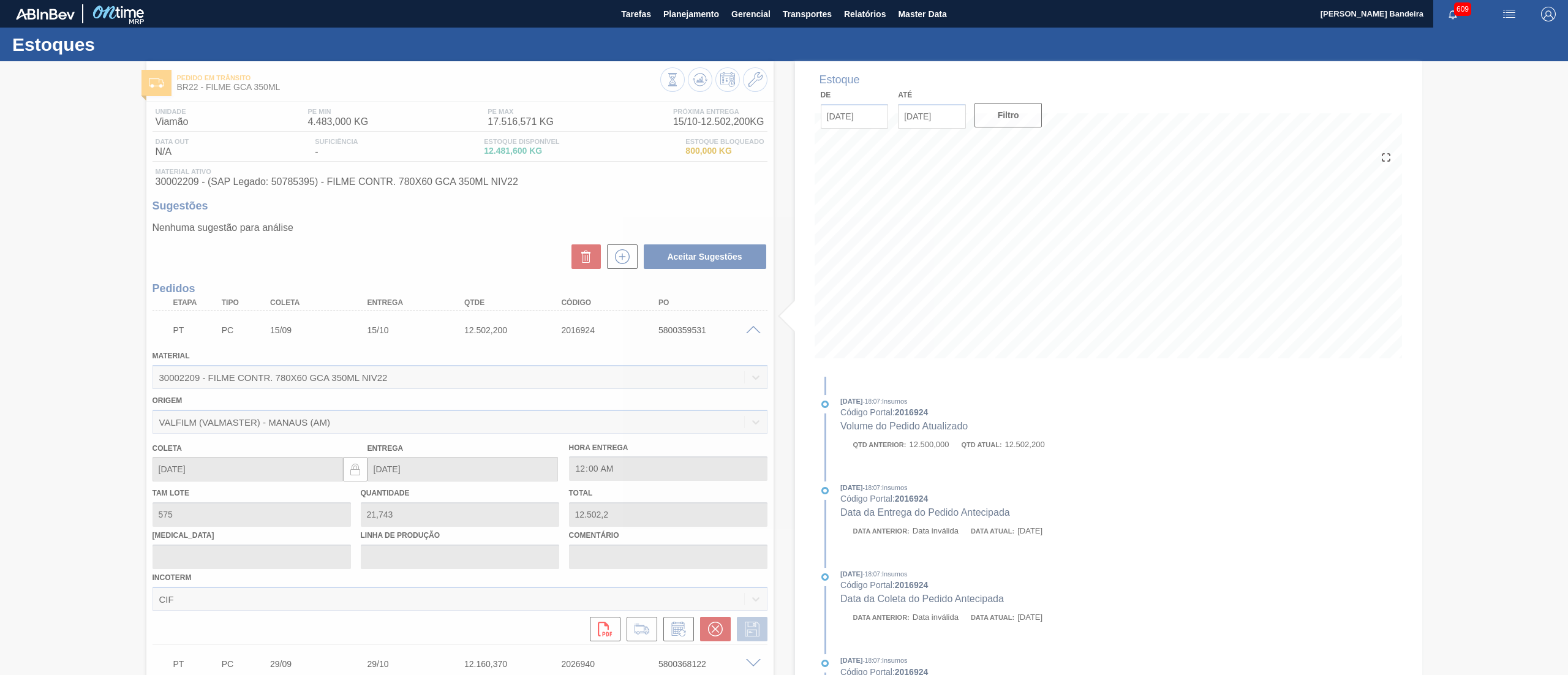
click at [751, 333] on span at bounding box center [753, 330] width 14 height 9
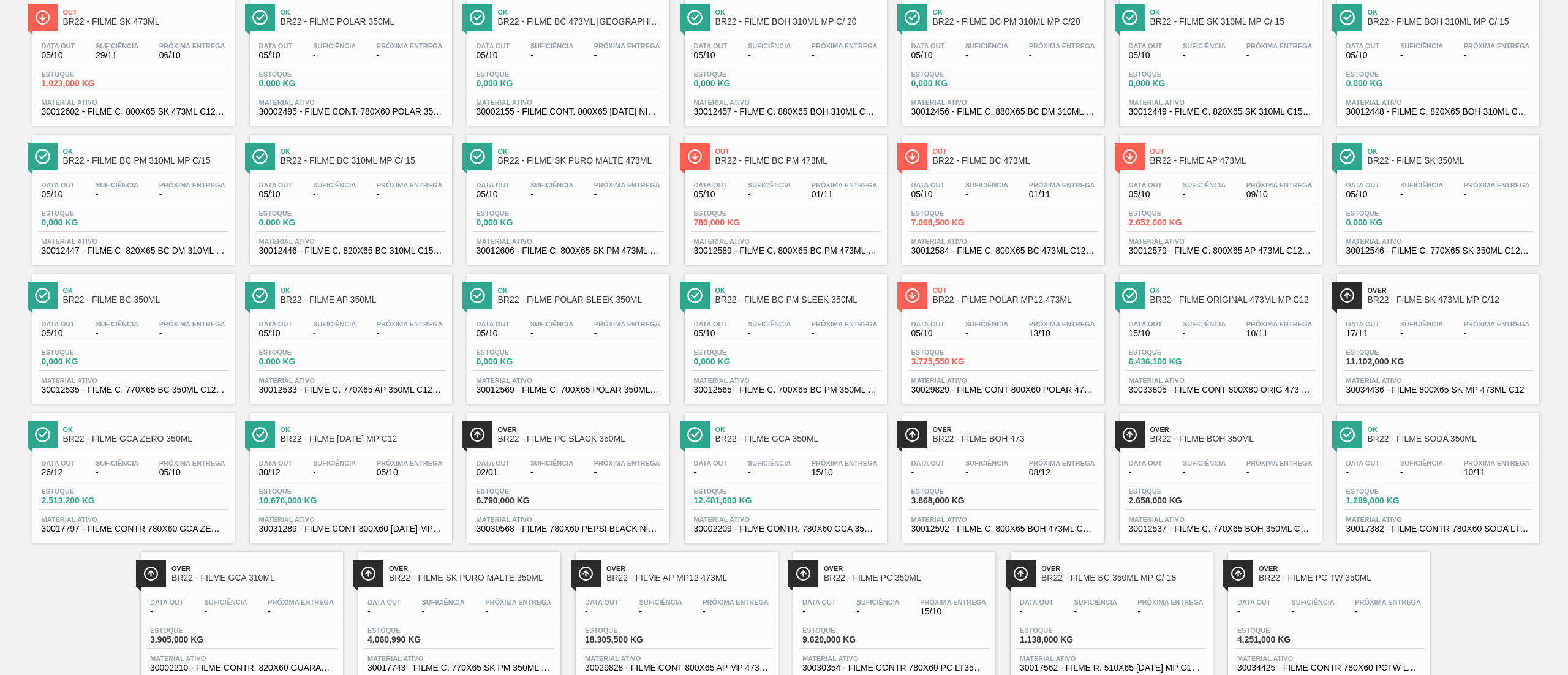
scroll to position [143, 0]
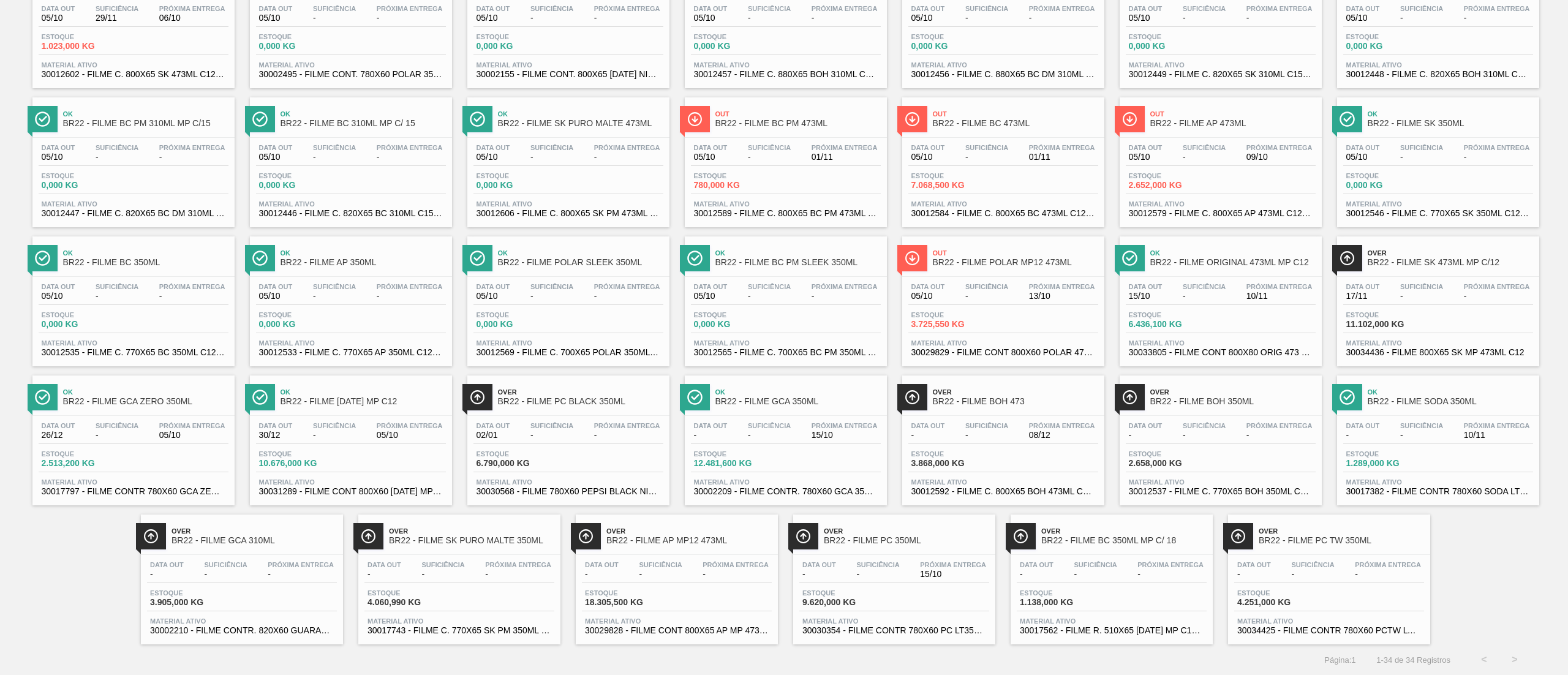
click at [580, 492] on span "30030568 - FILME 780X60 PEPSI BLACK NIV24" at bounding box center [568, 491] width 184 height 9
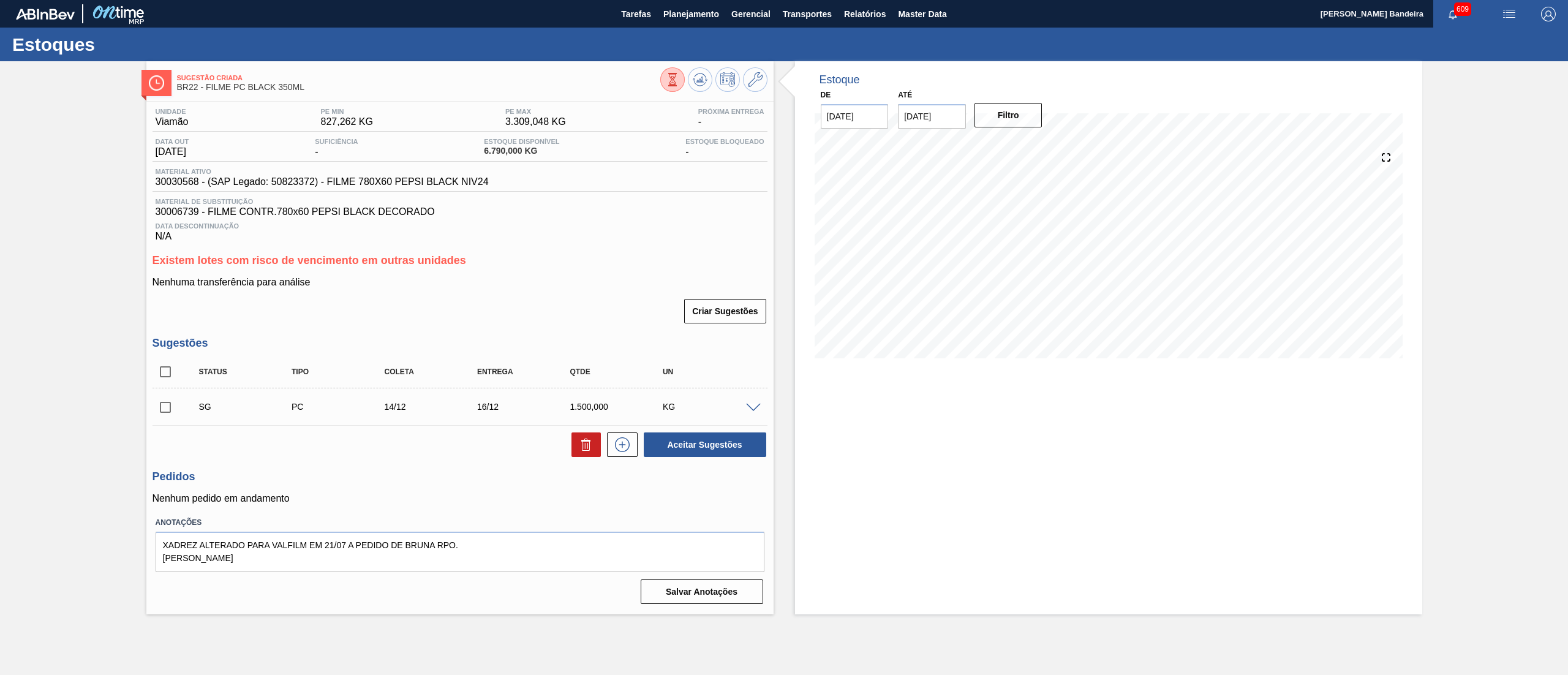
click at [750, 409] on span at bounding box center [753, 408] width 14 height 9
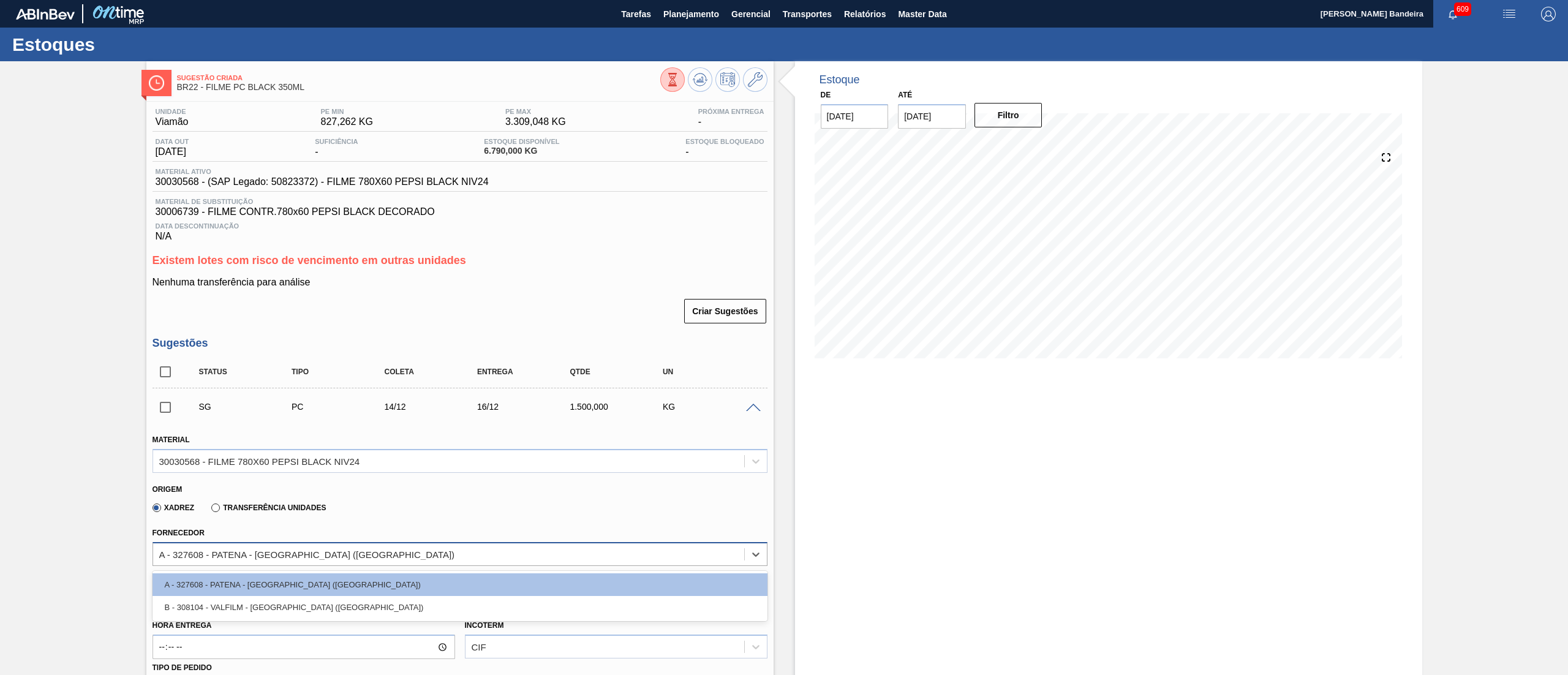
drag, startPoint x: 363, startPoint y: 558, endPoint x: 153, endPoint y: 563, distance: 210.1
click at [153, 563] on div "A - 327608 - PATENA - [GEOGRAPHIC_DATA] ([GEOGRAPHIC_DATA])" at bounding box center [448, 554] width 591 height 18
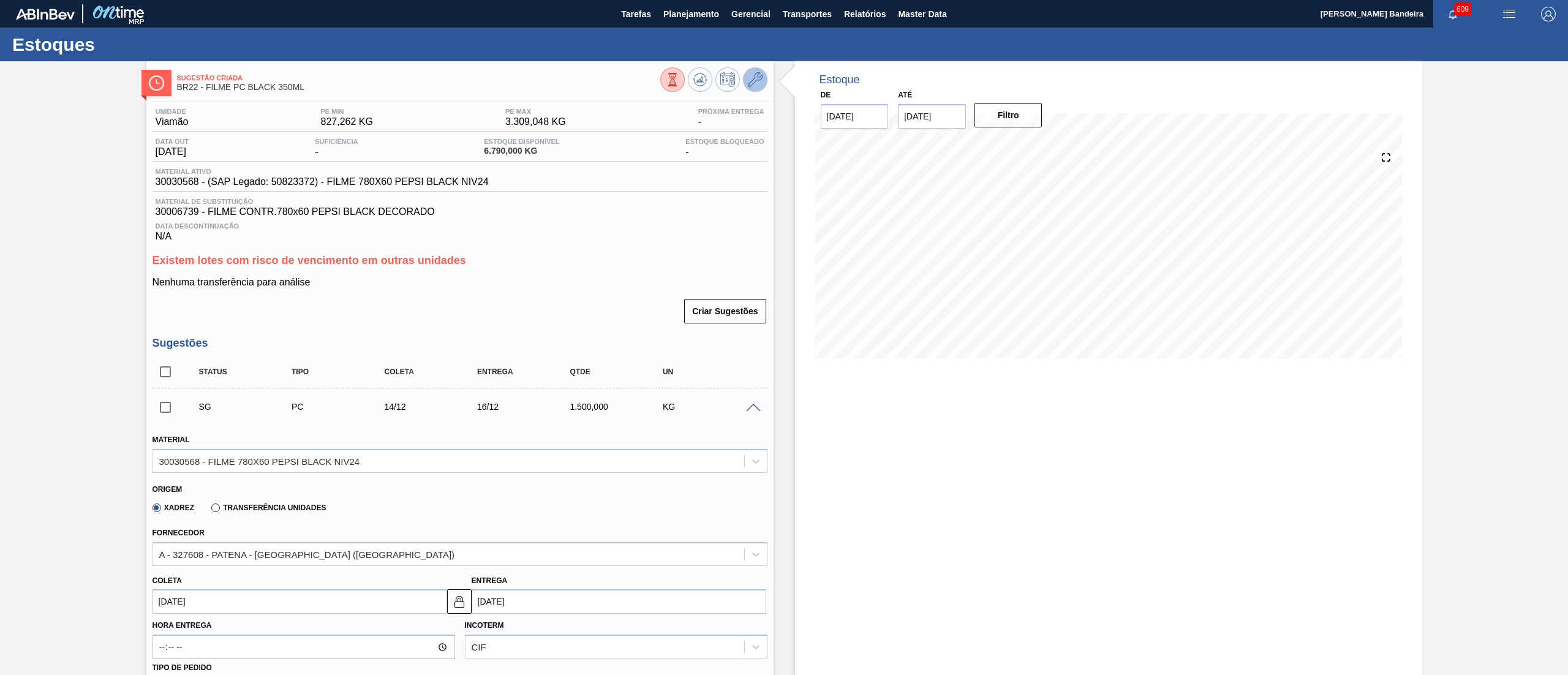
click at [753, 80] on icon at bounding box center [755, 79] width 14 height 14
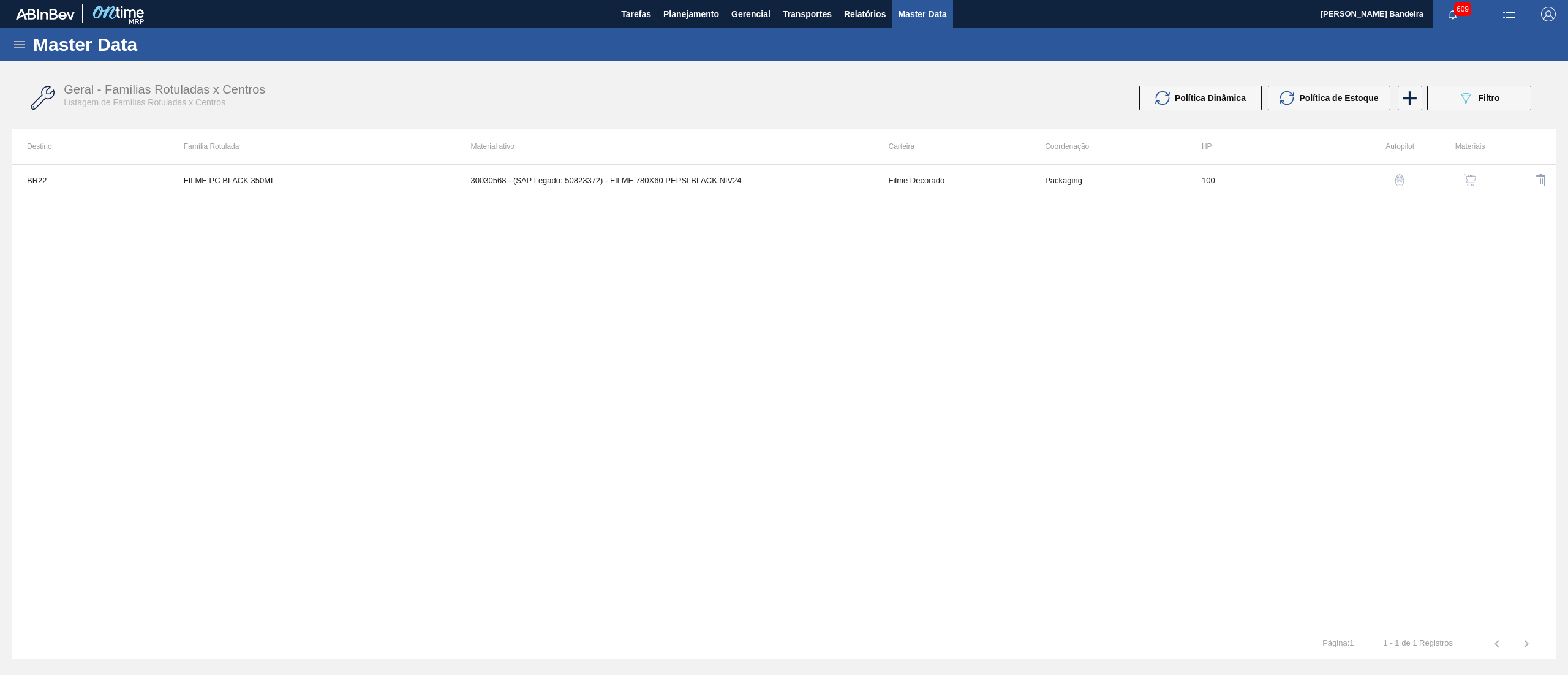
click at [1459, 185] on button "button" at bounding box center [1470, 180] width 30 height 30
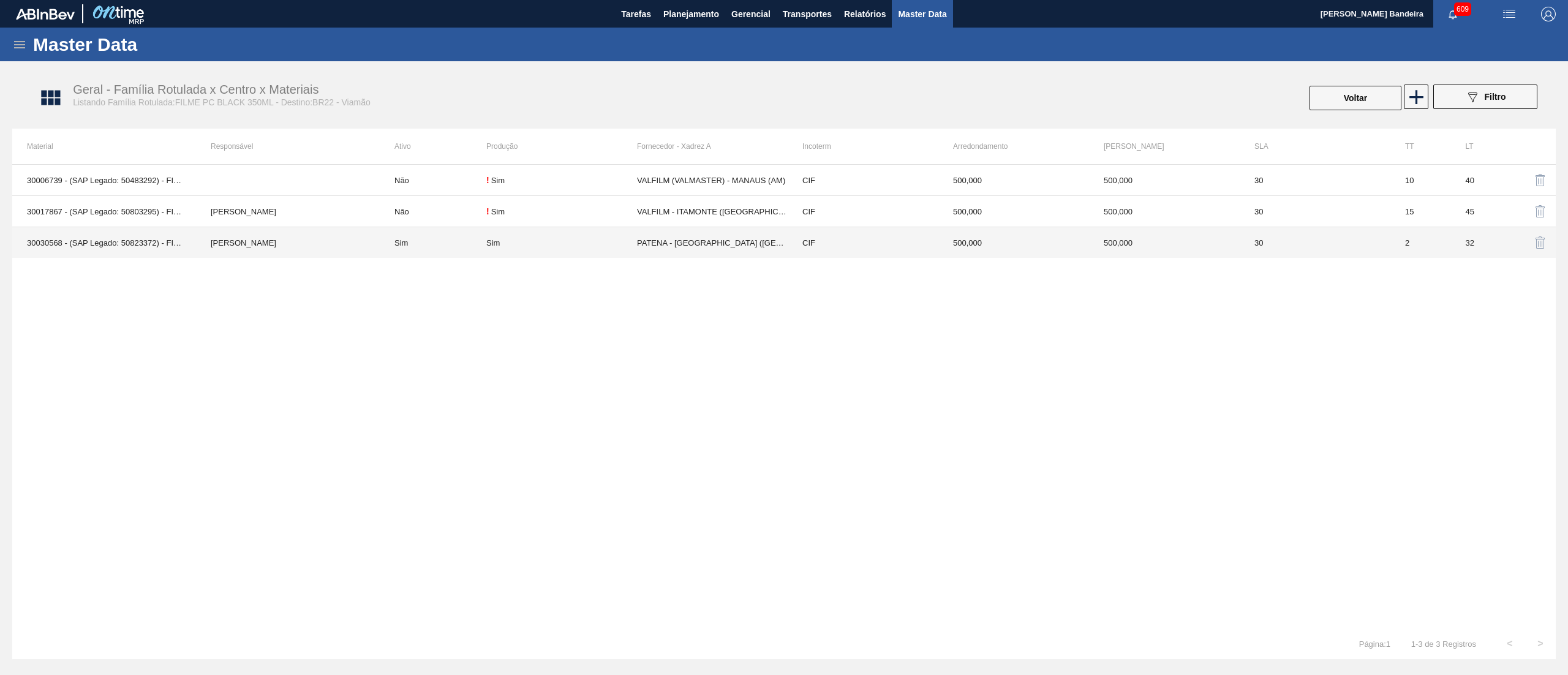
click at [738, 252] on td "PATENA - [GEOGRAPHIC_DATA] ([GEOGRAPHIC_DATA])" at bounding box center [712, 243] width 151 height 31
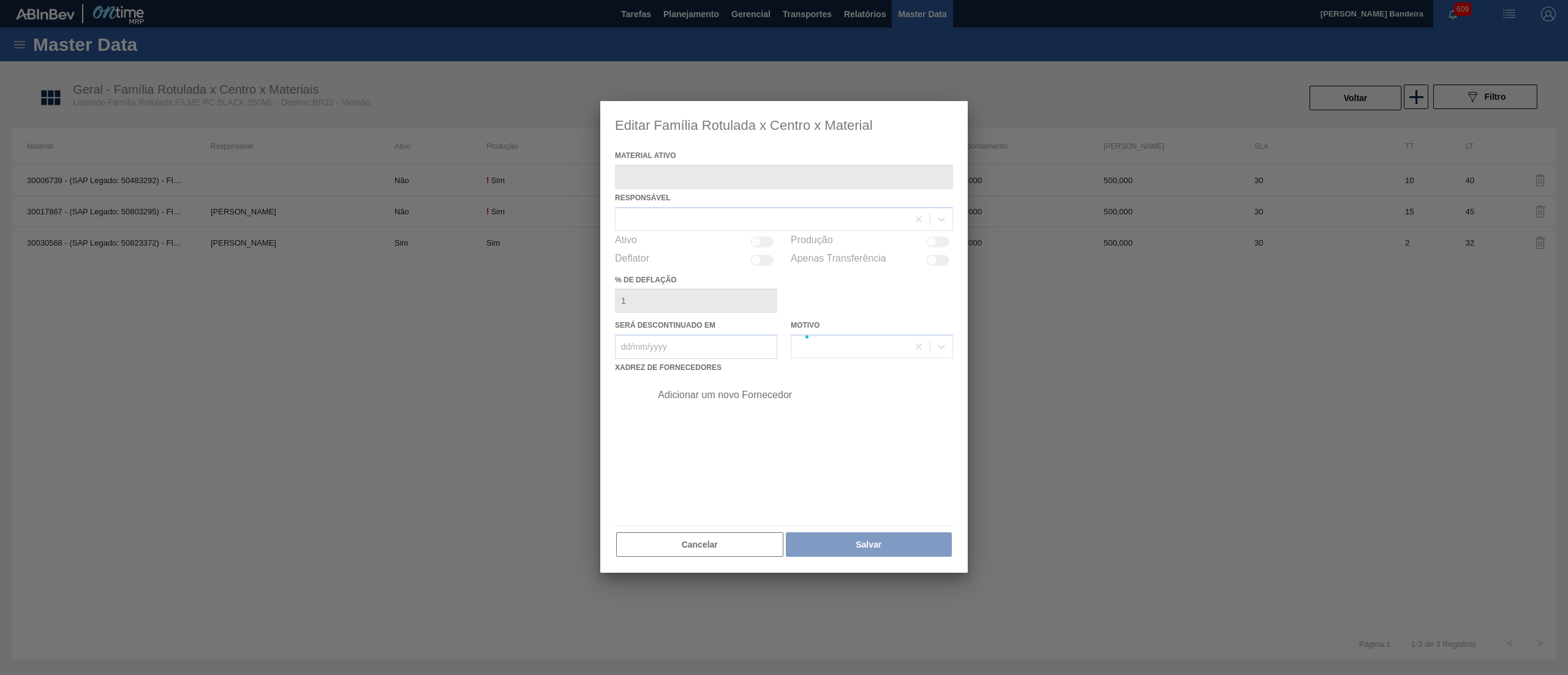
type ativo "30030568 - (SAP Legado: 50823372) - FILME 780X60 PEPSI BLACK NIV24"
checkbox input "true"
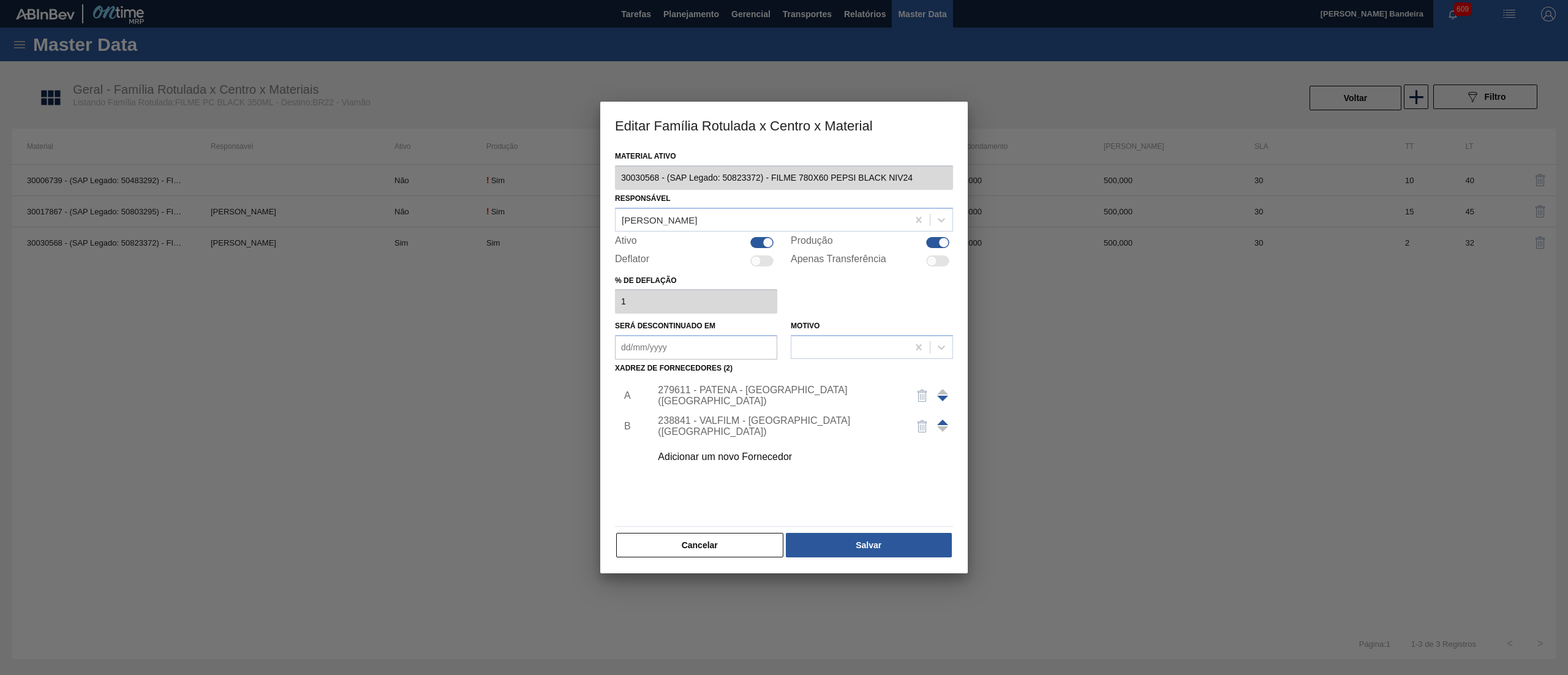
click at [808, 402] on div "279611 - PATENA - [GEOGRAPHIC_DATA] ([GEOGRAPHIC_DATA])" at bounding box center [798, 396] width 310 height 31
click at [782, 397] on div "279611 - PATENA - [GEOGRAPHIC_DATA] ([GEOGRAPHIC_DATA])" at bounding box center [778, 395] width 240 height 22
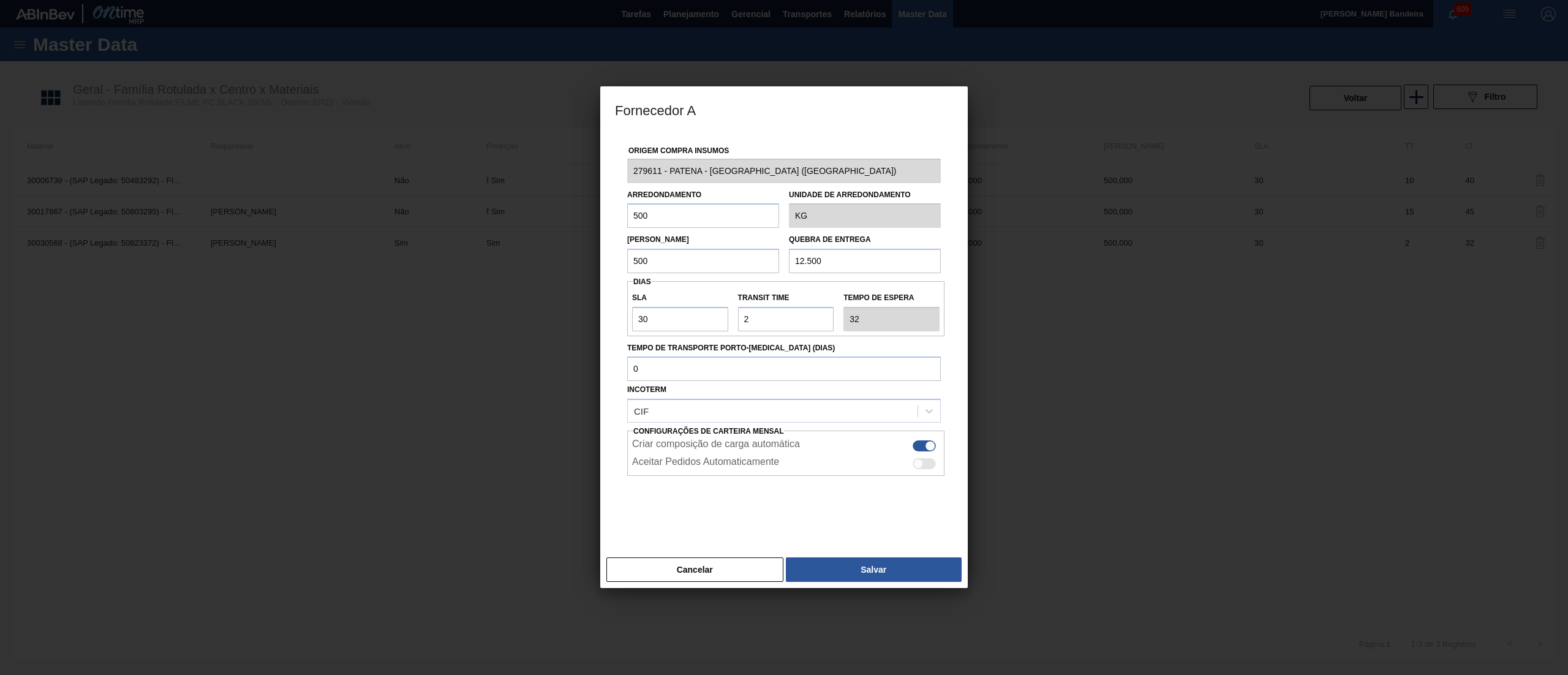
click at [549, 175] on div "Fornecedor A Origem Compra Insumos 279611 - PATENA - [GEOGRAPHIC_DATA] (MS) Arr…" at bounding box center [784, 337] width 1568 height 675
click at [691, 584] on div "Cancelar Salvar" at bounding box center [784, 570] width 368 height 37
click at [689, 580] on button "Cancelar" at bounding box center [695, 570] width 177 height 24
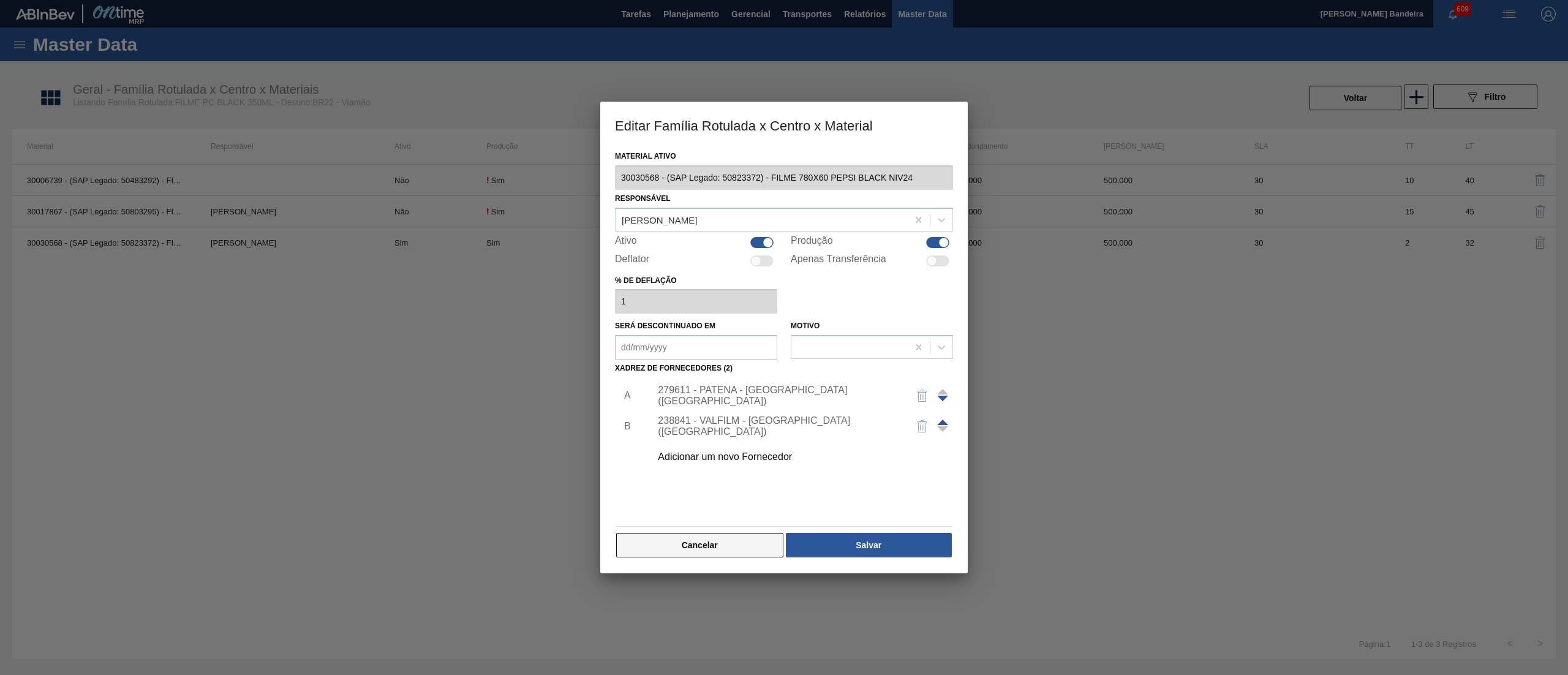
click at [735, 546] on button "Cancelar" at bounding box center [699, 545] width 167 height 24
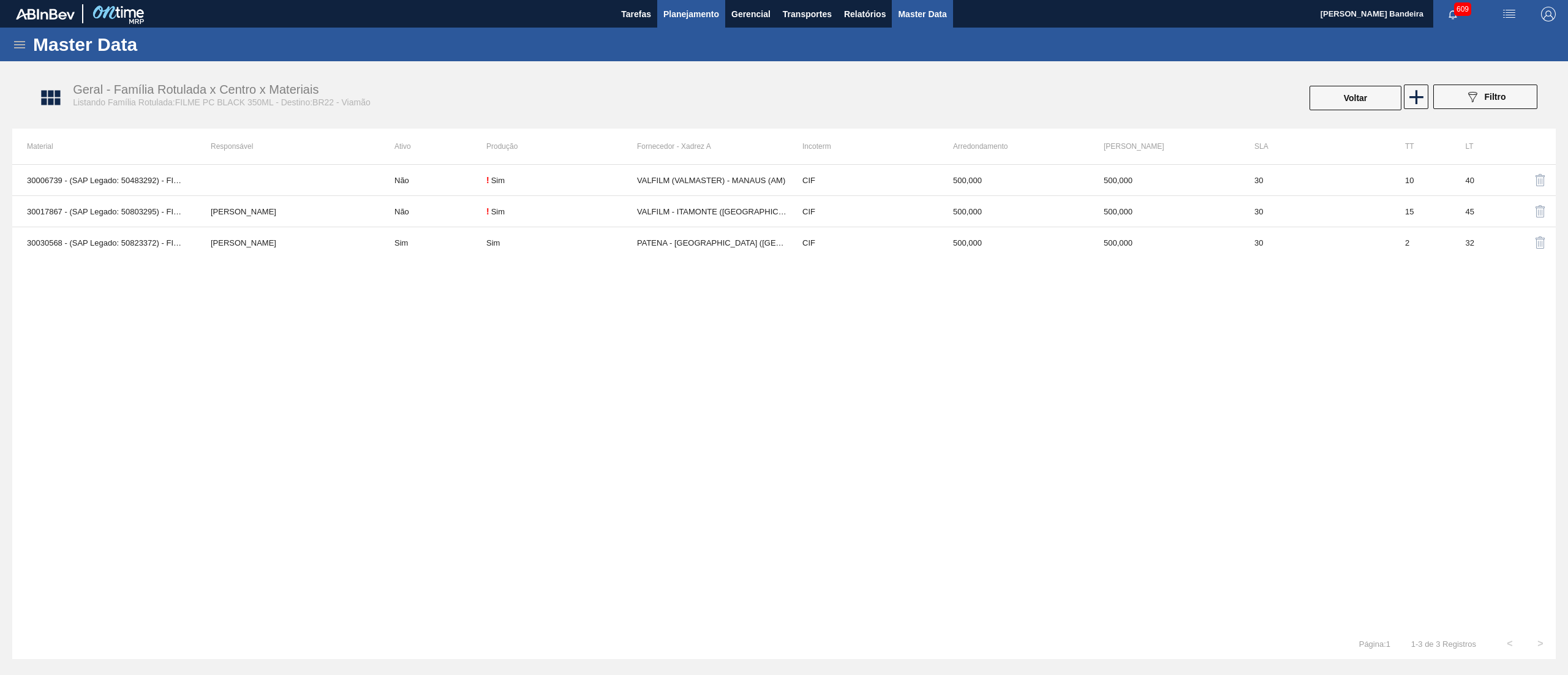
click at [705, 12] on span "Planejamento" at bounding box center [691, 14] width 56 height 14
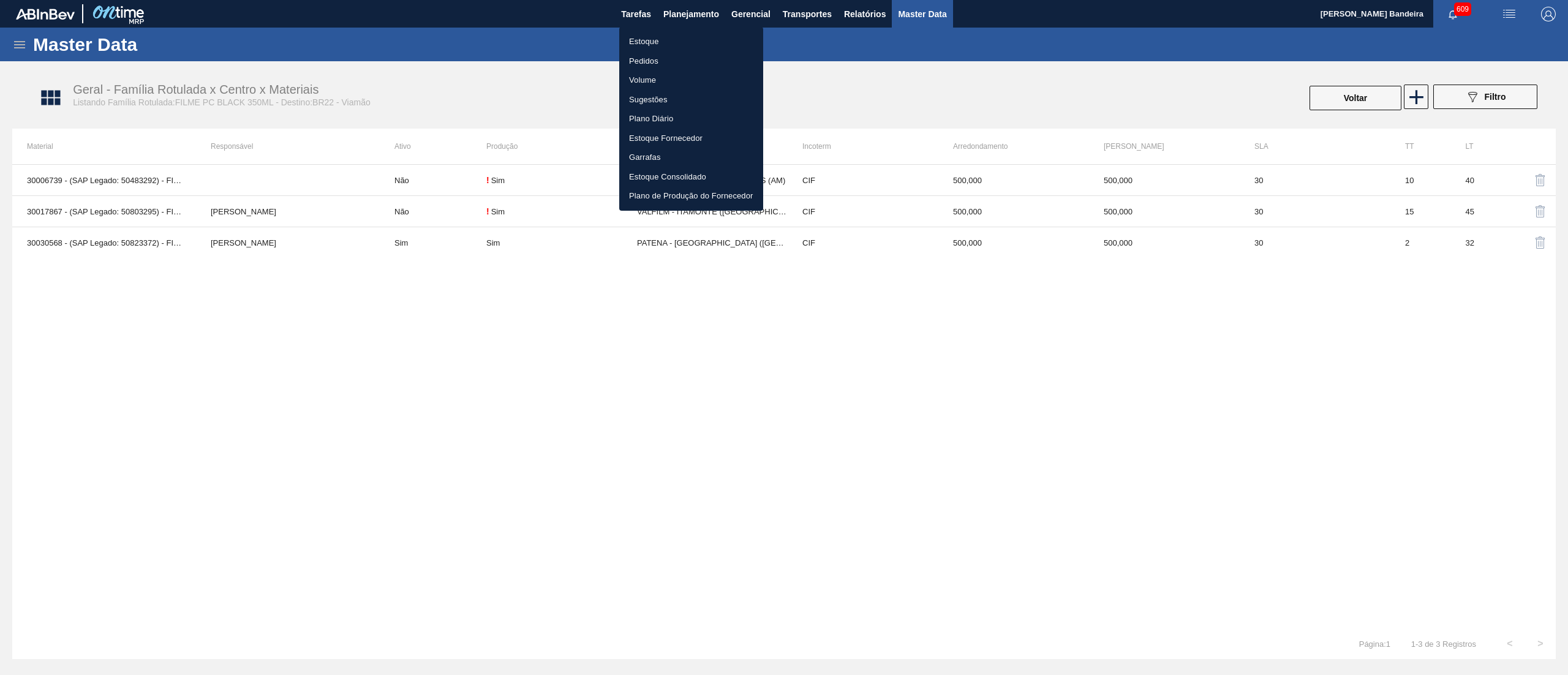
click at [681, 43] on li "Estoque" at bounding box center [691, 42] width 144 height 20
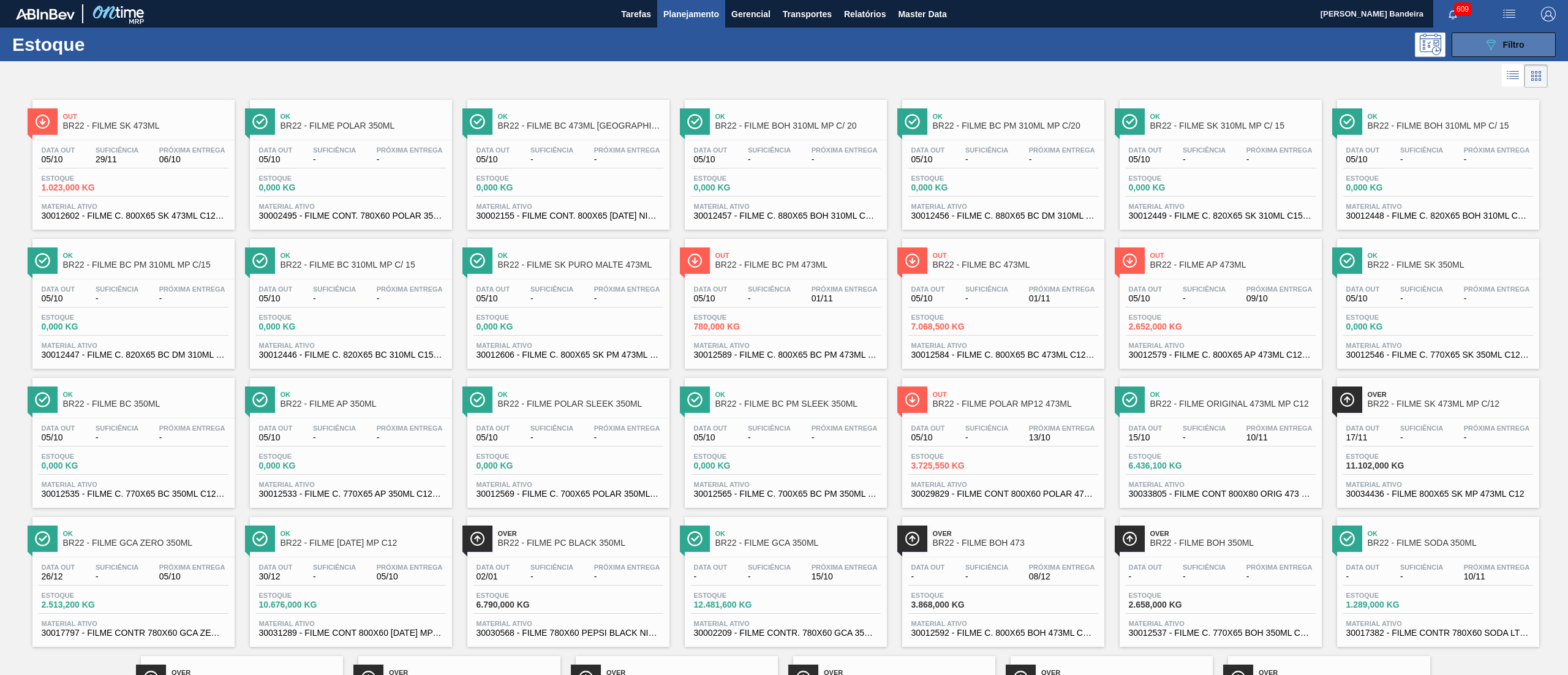
click at [1480, 34] on button "089F7B8B-B2A5-4AFE-B5C0-19BA573D28AC Filtro" at bounding box center [1503, 45] width 104 height 24
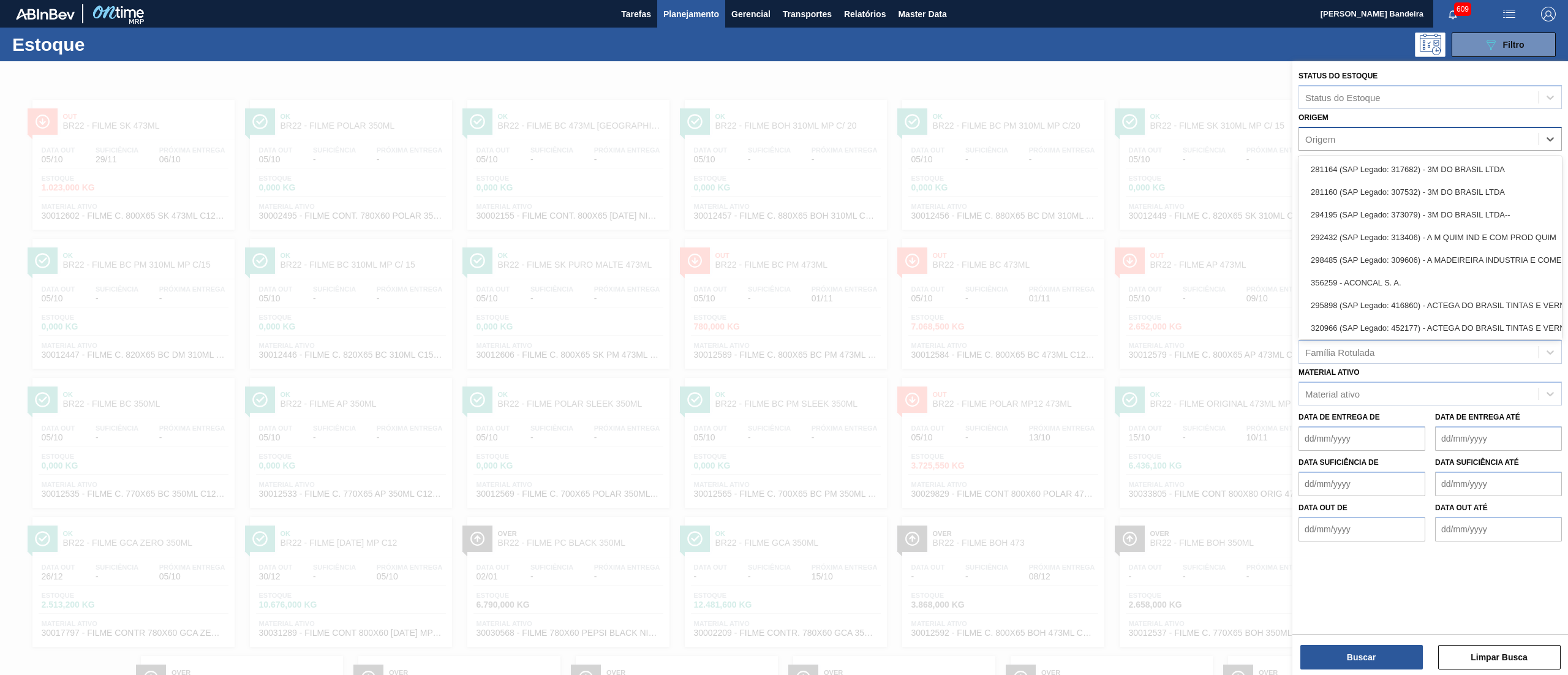
click at [1363, 139] on div "Origem" at bounding box center [1419, 138] width 239 height 18
paste input "279611"
type input "279611"
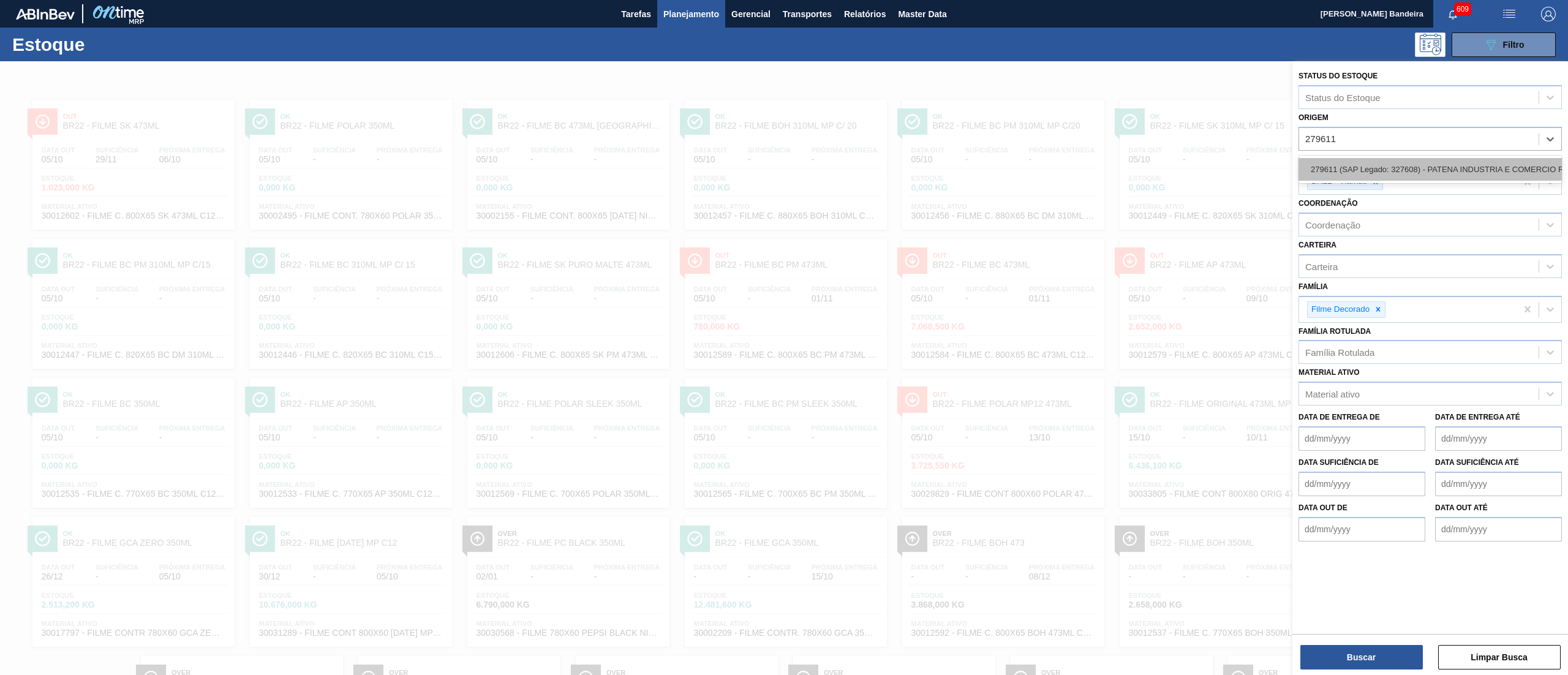
click at [1362, 163] on div "279611 (SAP Legado: 327608) - PATENA INDUSTRIA E COMERCIO RESINAS" at bounding box center [1430, 169] width 263 height 23
